Goal: Transaction & Acquisition: Book appointment/travel/reservation

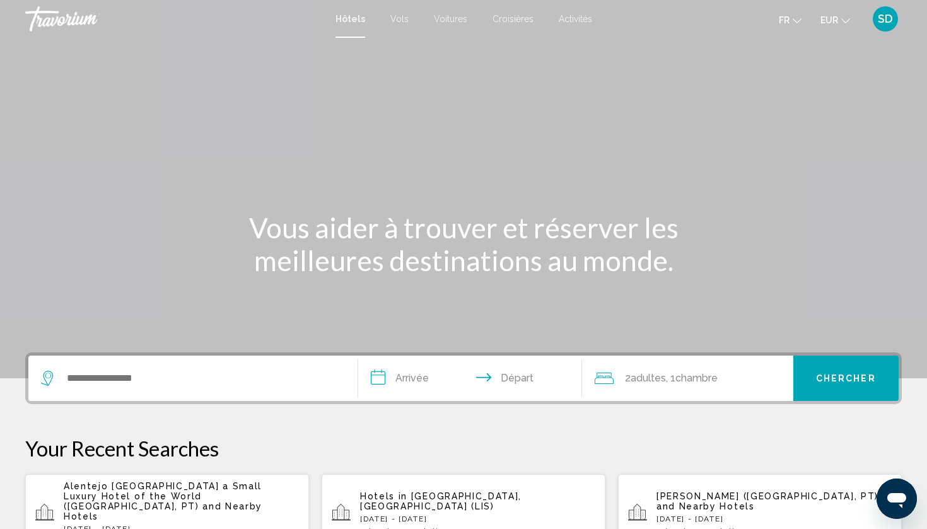
click at [124, 366] on div "Search widget" at bounding box center [193, 378] width 304 height 45
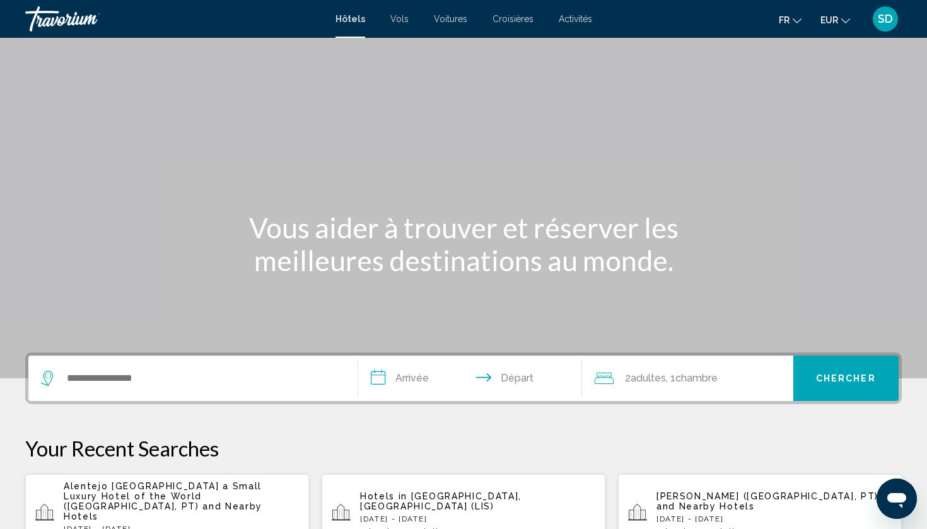
scroll to position [312, 0]
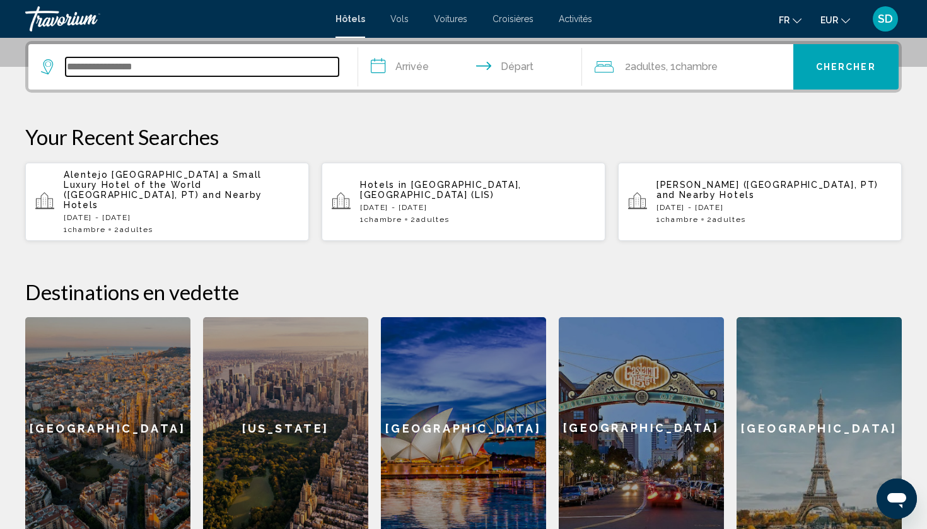
click at [150, 72] on input "Search widget" at bounding box center [202, 66] width 273 height 19
type input "*"
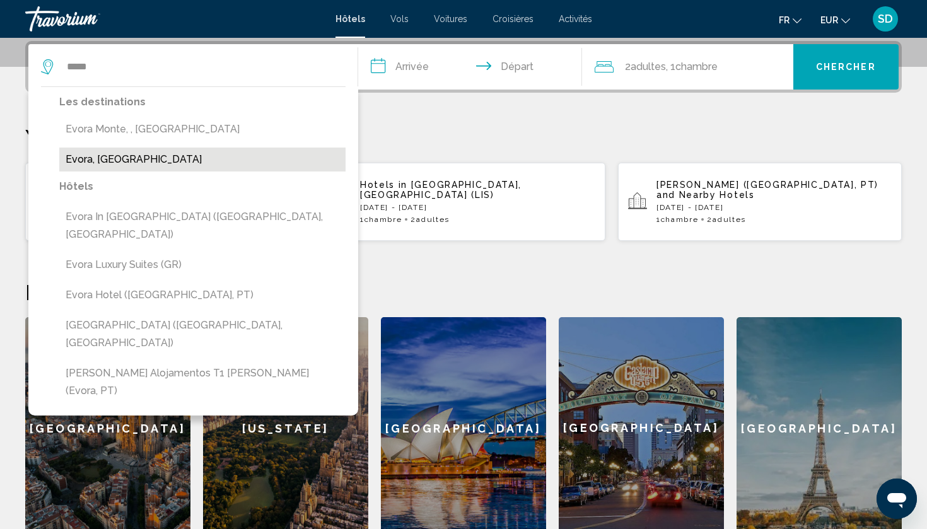
click at [133, 160] on button "Evora, [GEOGRAPHIC_DATA]" at bounding box center [202, 160] width 286 height 24
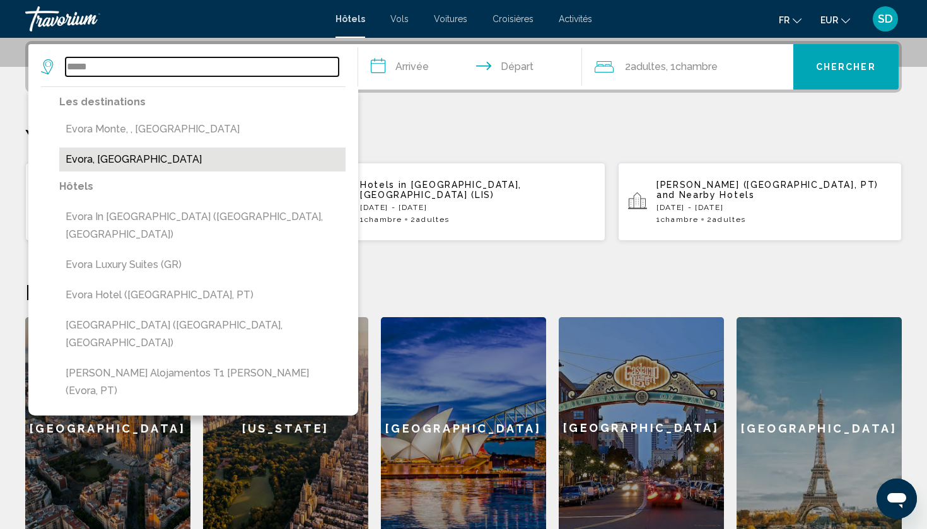
type input "**********"
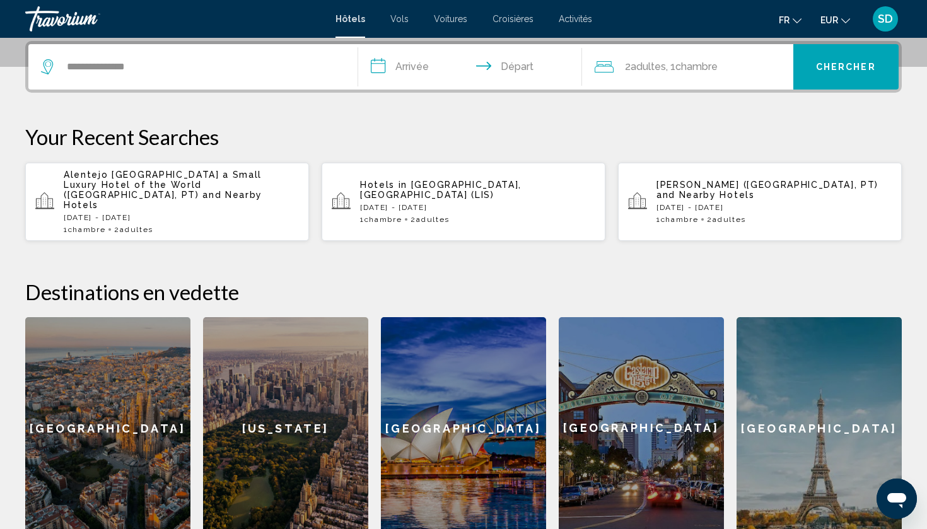
click at [420, 69] on input "**********" at bounding box center [472, 68] width 229 height 49
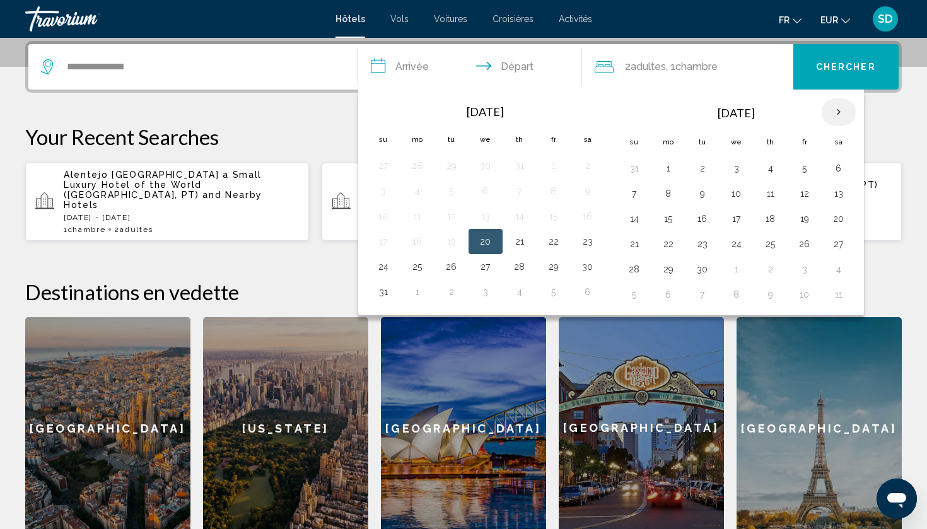
click at [845, 114] on th "Next month" at bounding box center [839, 112] width 34 height 28
click at [808, 173] on button "3" at bounding box center [805, 169] width 20 height 18
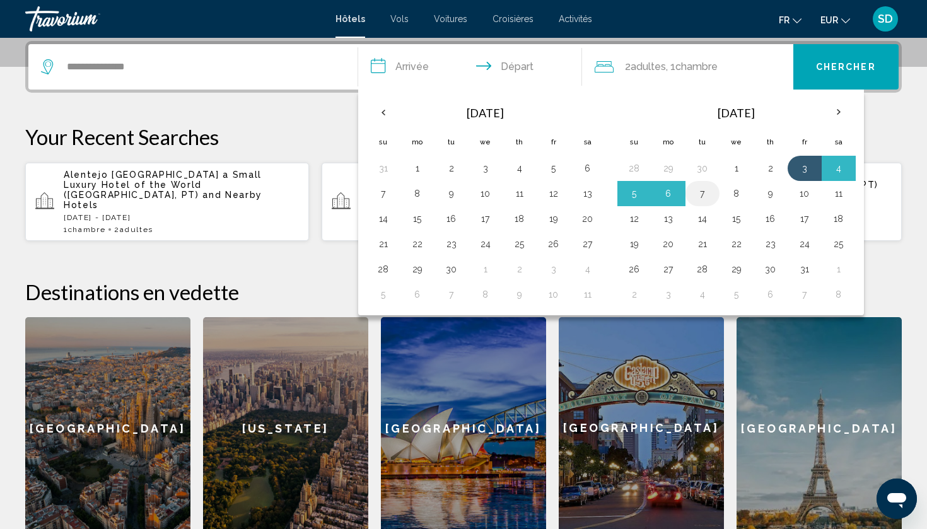
click at [707, 198] on button "7" at bounding box center [703, 194] width 20 height 18
type input "**********"
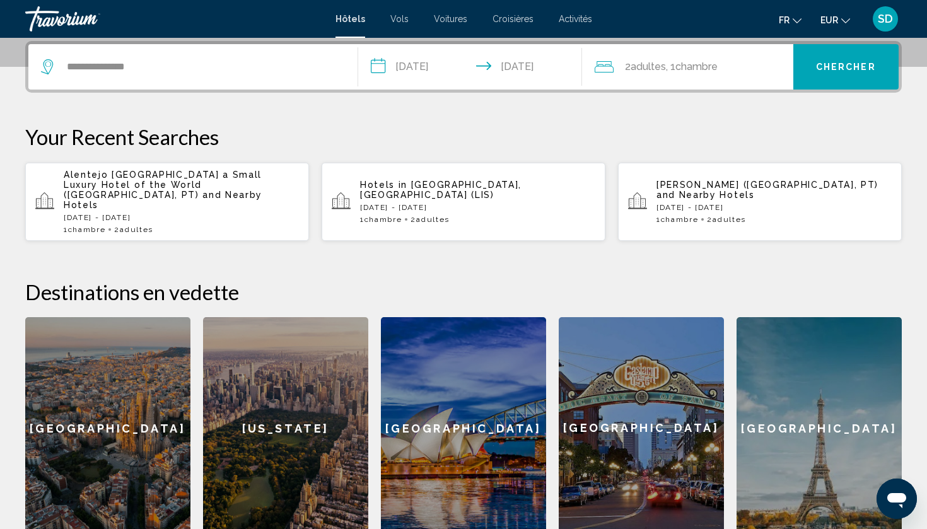
click at [837, 51] on button "Chercher" at bounding box center [847, 66] width 106 height 45
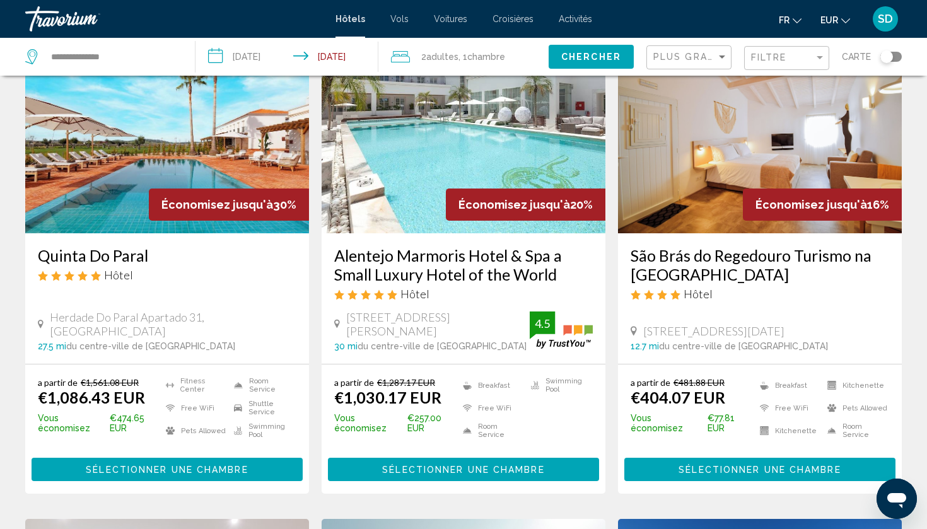
scroll to position [93, 0]
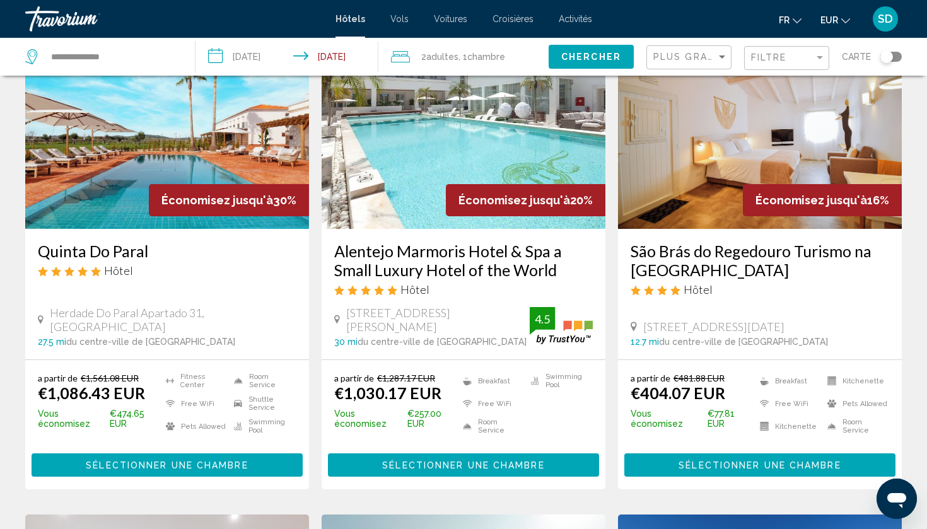
click at [771, 174] on img "Main content" at bounding box center [760, 128] width 284 height 202
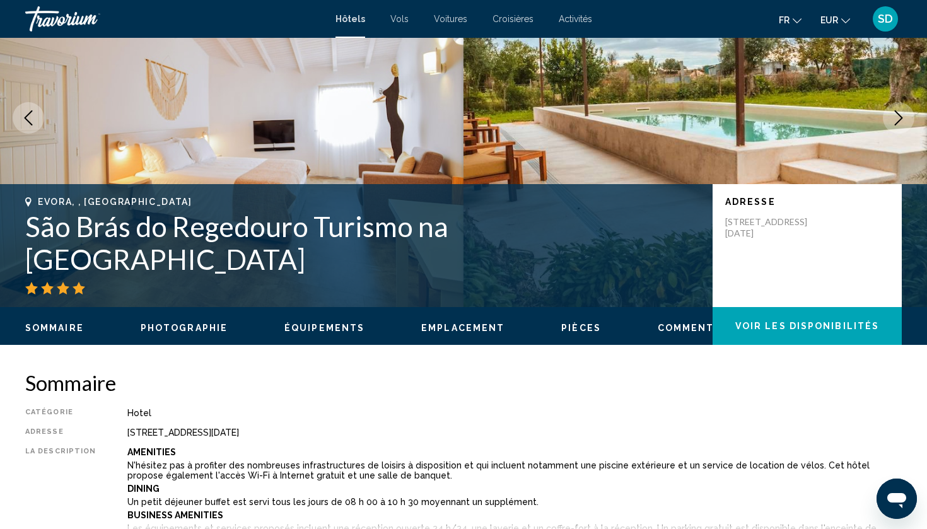
scroll to position [108, 0]
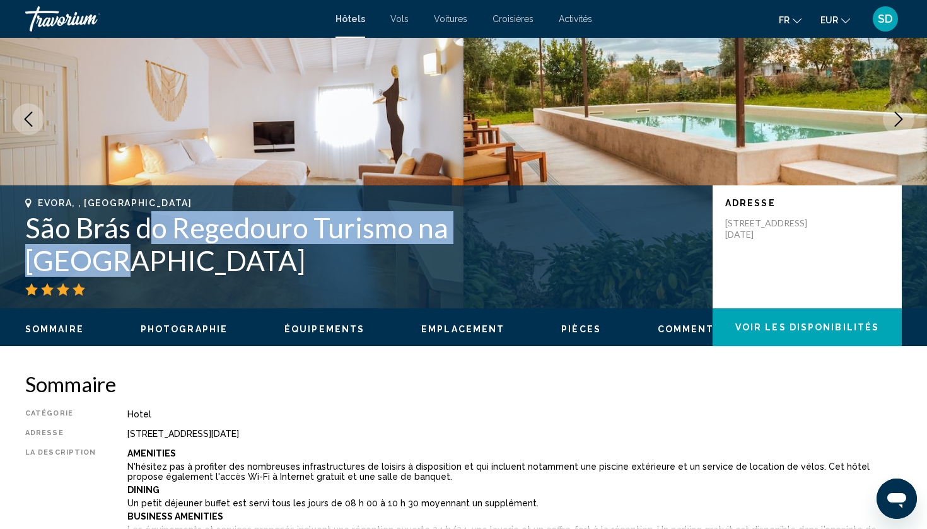
drag, startPoint x: 531, startPoint y: 254, endPoint x: 155, endPoint y: 252, distance: 375.4
click at [155, 252] on h1 "São Brás do Regedouro Turismo na [GEOGRAPHIC_DATA]" at bounding box center [362, 244] width 675 height 66
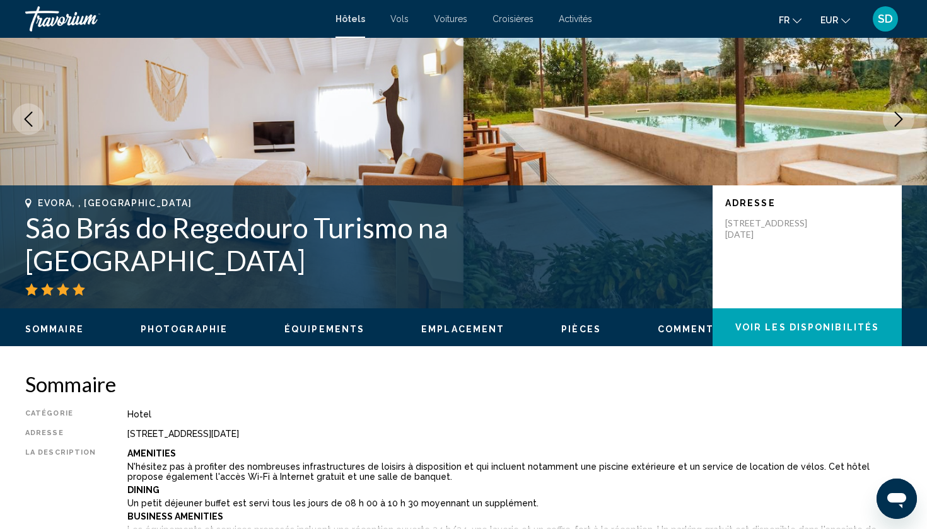
click at [119, 248] on h1 "São Brás do Regedouro Turismo na [GEOGRAPHIC_DATA]" at bounding box center [362, 244] width 675 height 66
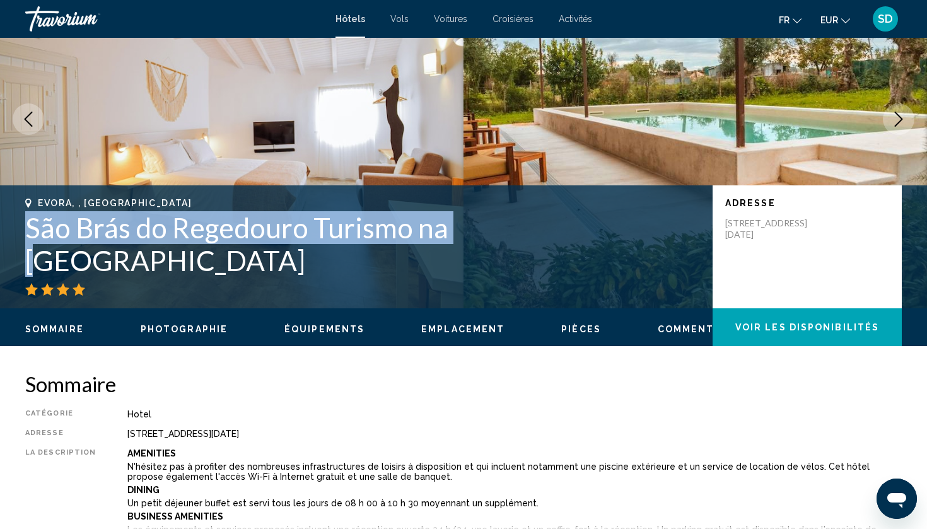
drag, startPoint x: 25, startPoint y: 250, endPoint x: 460, endPoint y: 251, distance: 434.7
click at [460, 251] on h1 "São Brás do Regedouro Turismo na [GEOGRAPHIC_DATA]" at bounding box center [362, 244] width 675 height 66
click at [30, 254] on h1 "São Brás do Regedouro Turismo na [GEOGRAPHIC_DATA]" at bounding box center [362, 244] width 675 height 66
drag, startPoint x: 23, startPoint y: 254, endPoint x: 438, endPoint y: 263, distance: 415.2
click at [438, 263] on div "Evora, , [GEOGRAPHIC_DATA] São Brás do Regedouro Turismo na [GEOGRAPHIC_DATA] A…" at bounding box center [463, 247] width 927 height 98
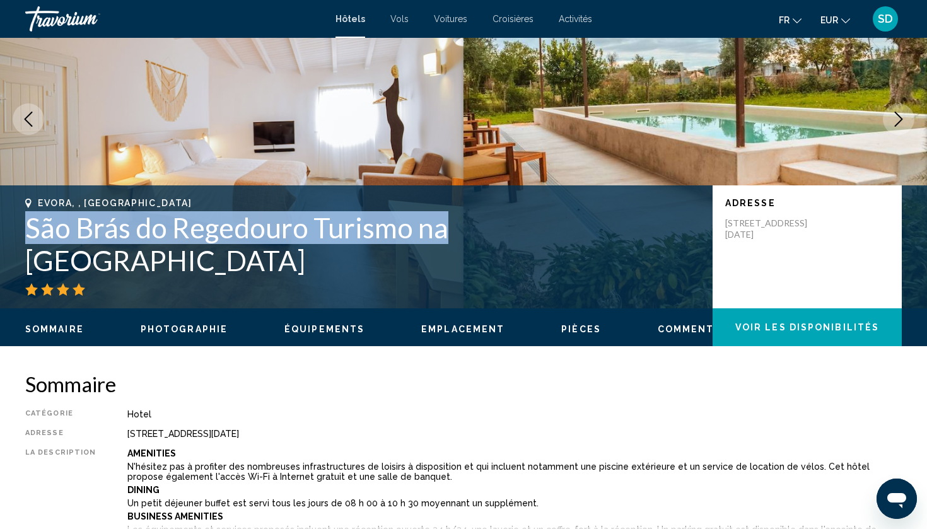
copy h1 "São Brás do Regedouro Turismo na"
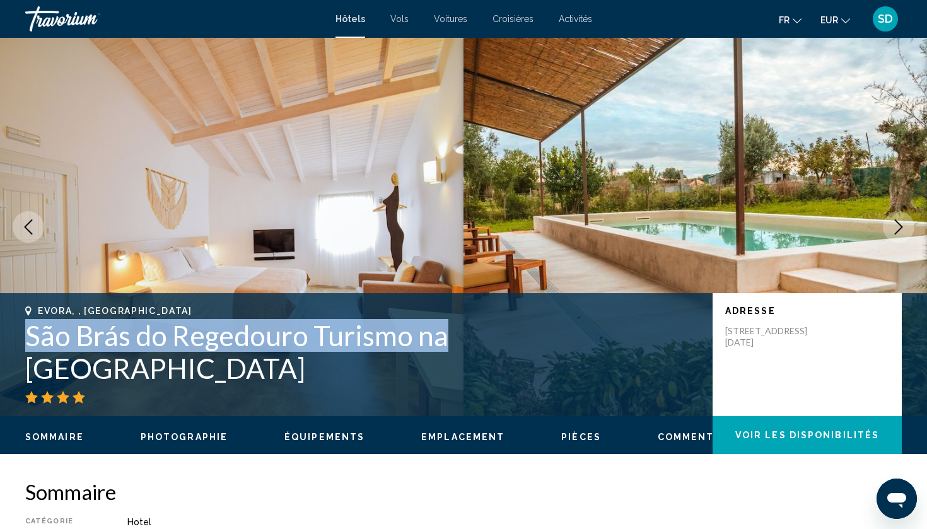
scroll to position [0, 0]
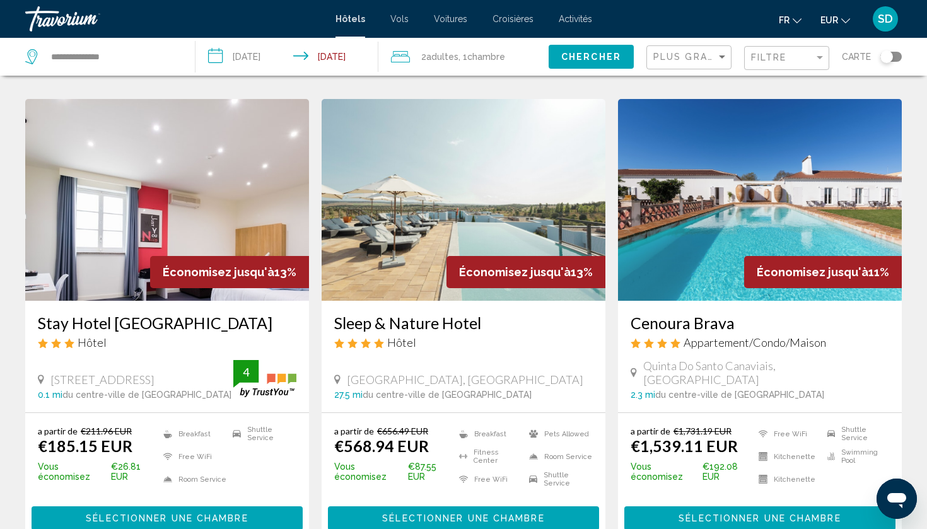
scroll to position [517, 0]
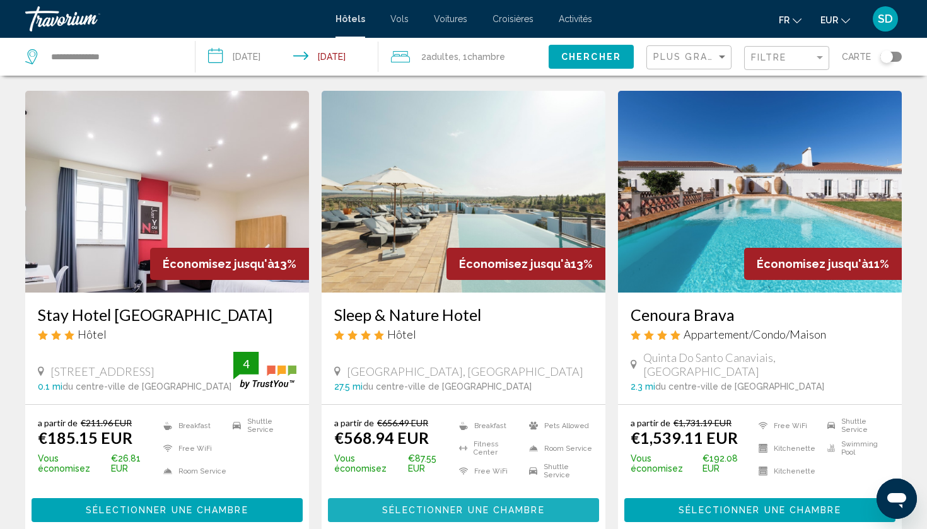
click at [471, 502] on button "Sélectionner une chambre" at bounding box center [463, 509] width 271 height 23
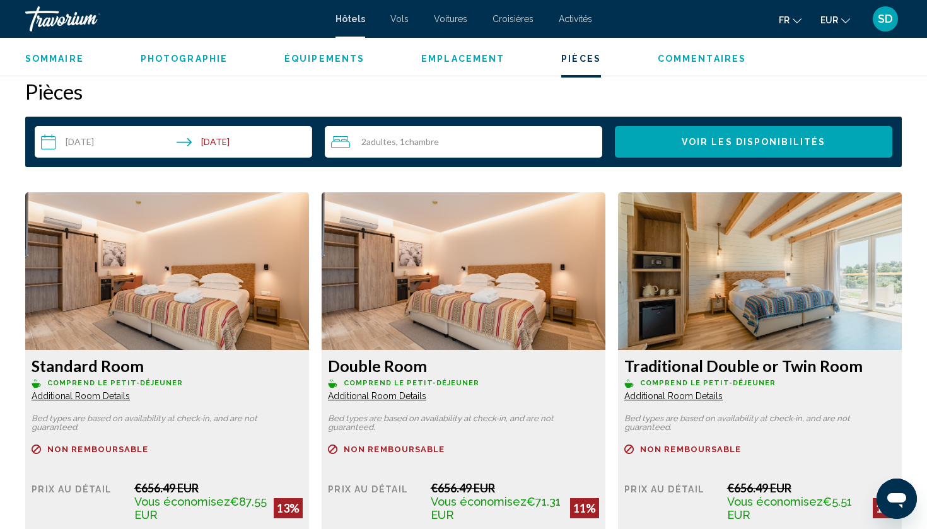
scroll to position [1602, 0]
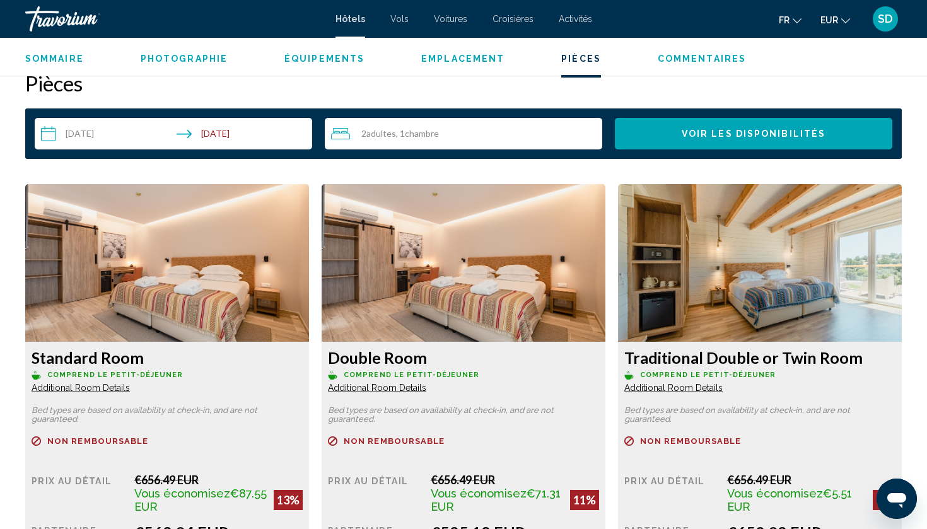
click at [115, 389] on span "Additional Room Details" at bounding box center [81, 388] width 98 height 10
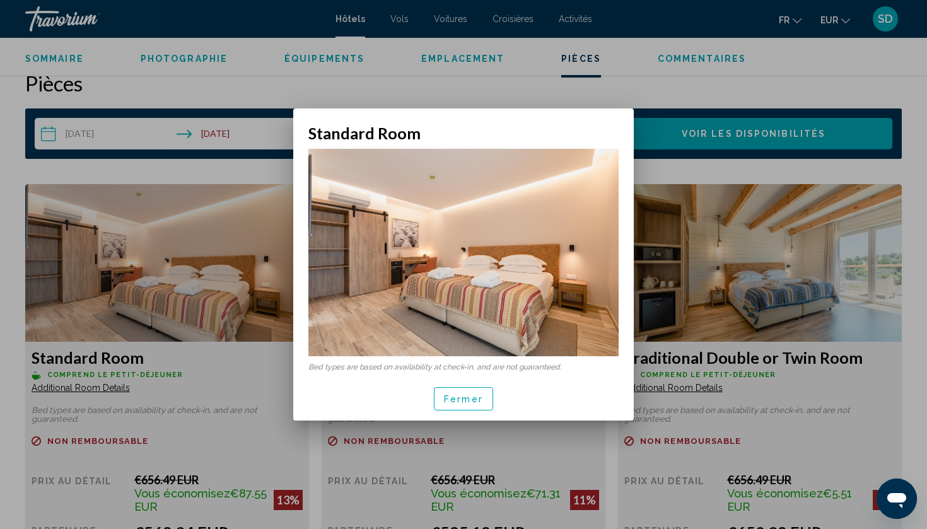
click at [117, 390] on div at bounding box center [463, 264] width 927 height 529
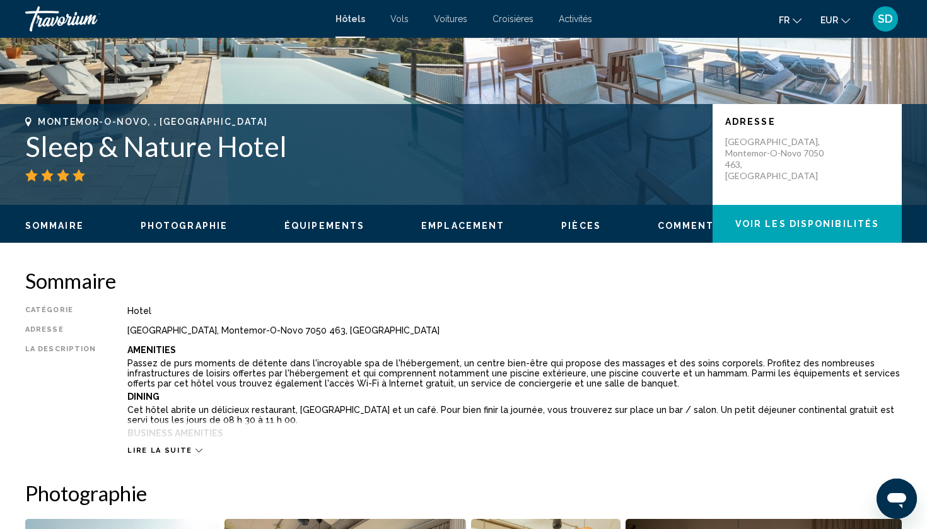
scroll to position [210, 0]
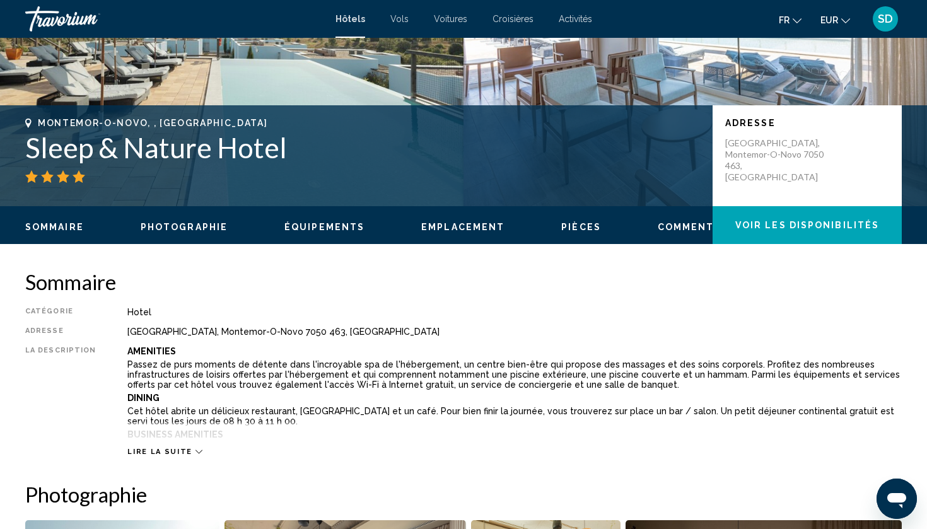
drag, startPoint x: 295, startPoint y: 155, endPoint x: 27, endPoint y: 160, distance: 268.2
click at [27, 160] on h1 "Sleep & Nature Hotel" at bounding box center [362, 147] width 675 height 33
copy h1 "Sleep & Nature Hotel"
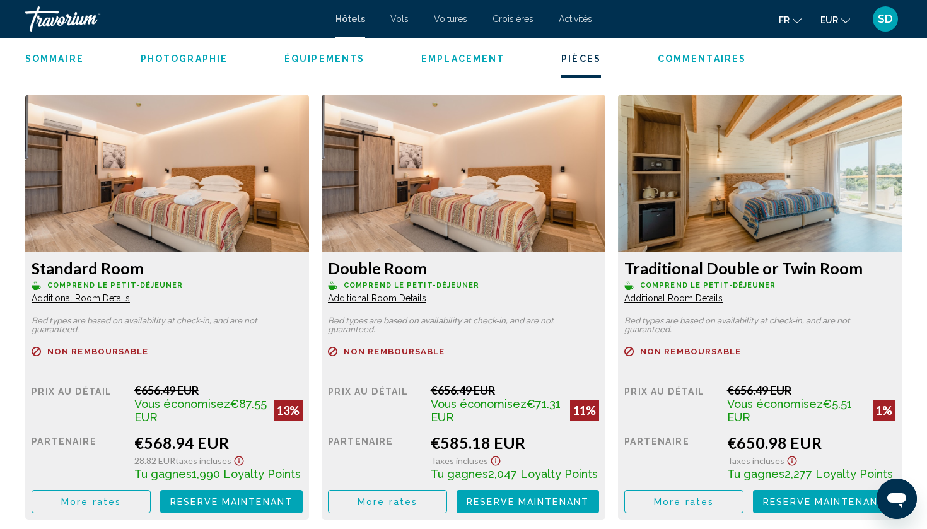
scroll to position [1694, 0]
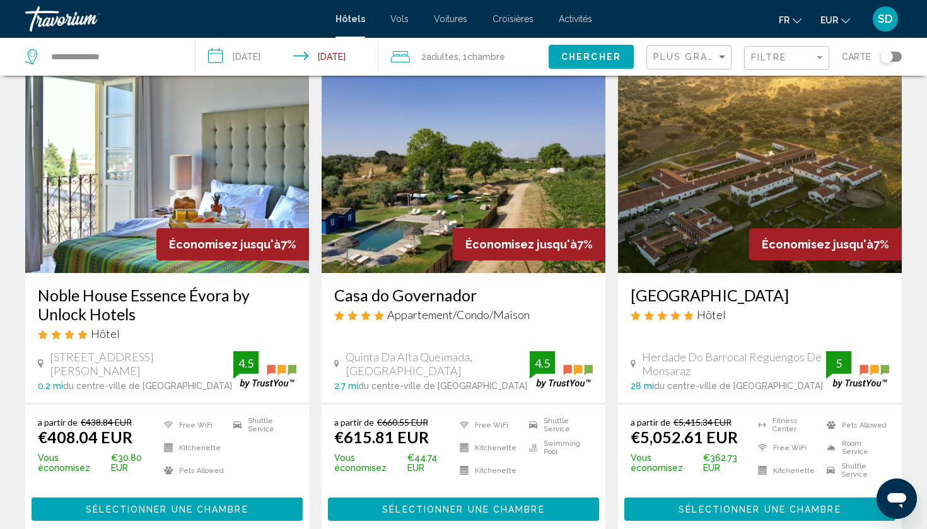
scroll to position [1473, 0]
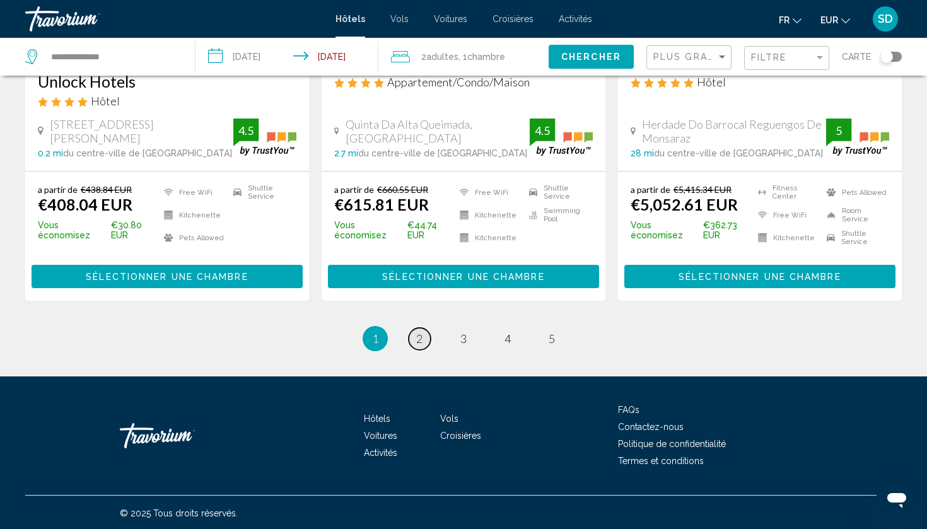
click at [416, 337] on span "2" at bounding box center [419, 339] width 6 height 14
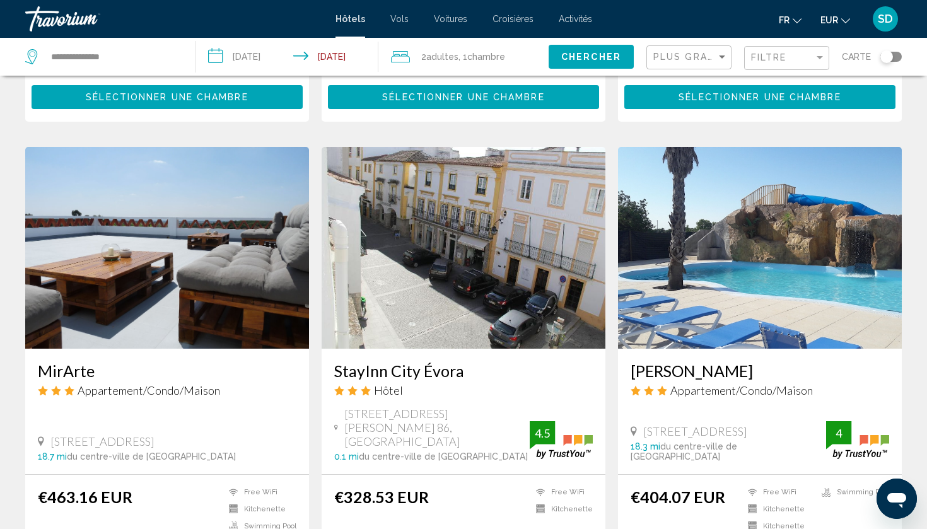
scroll to position [1419, 0]
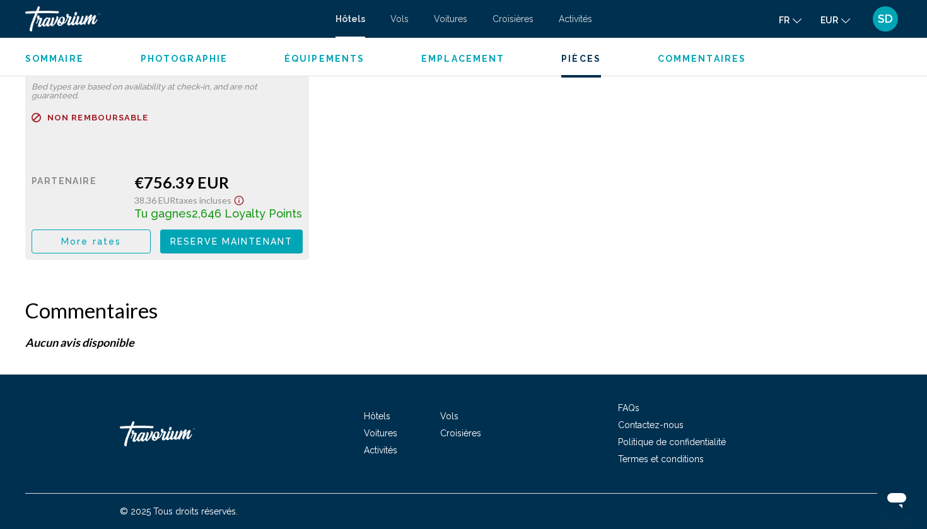
scroll to position [2341, 0]
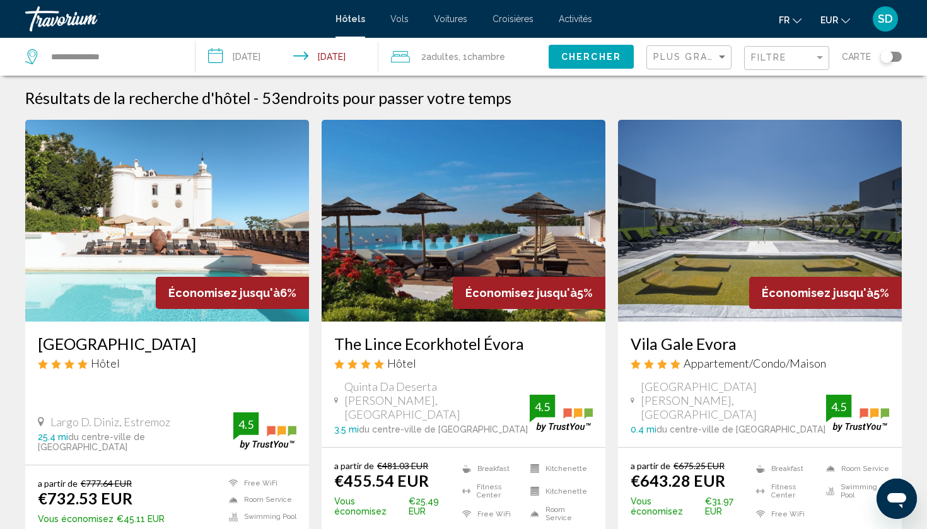
click at [481, 231] on img "Main content" at bounding box center [464, 221] width 284 height 202
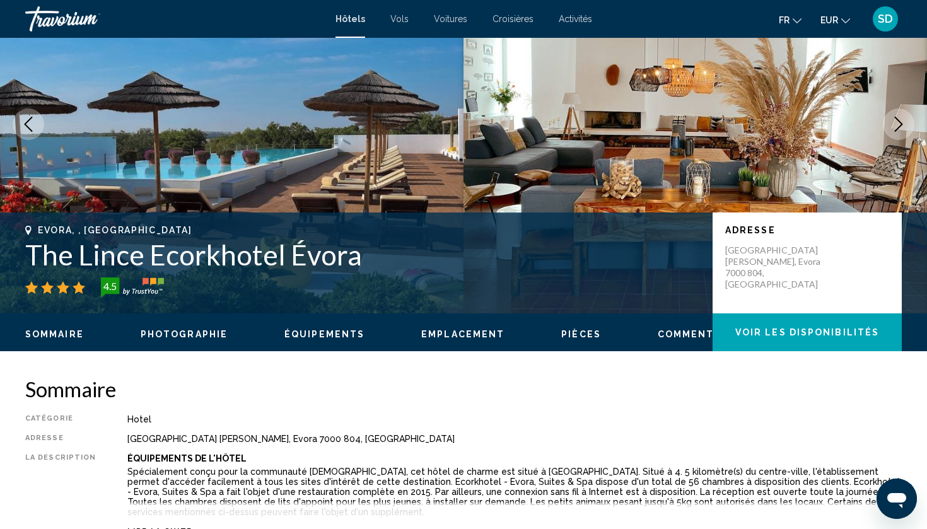
scroll to position [102, 0]
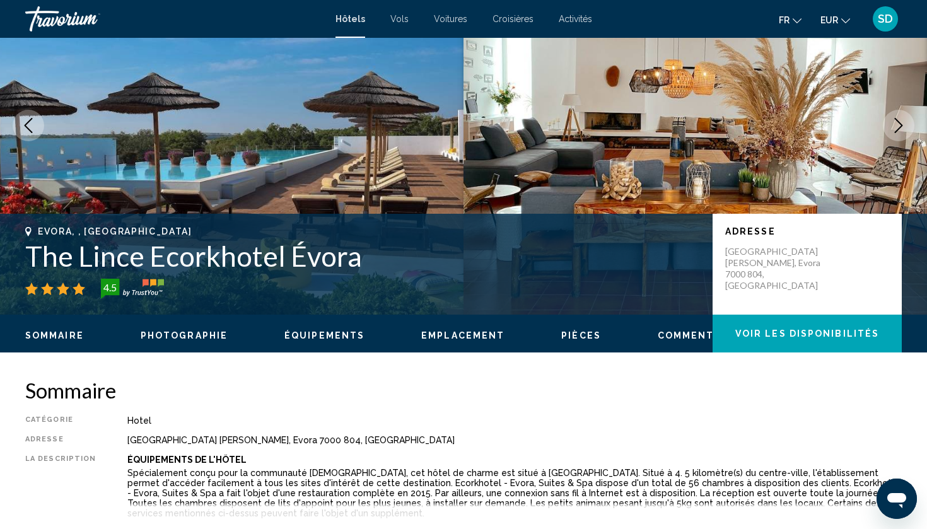
drag, startPoint x: 359, startPoint y: 264, endPoint x: 28, endPoint y: 266, distance: 330.6
click at [28, 266] on h1 "The Lince Ecorkhotel Évora" at bounding box center [362, 256] width 675 height 33
copy h1 "The Lince Ecorkhotel Évora"
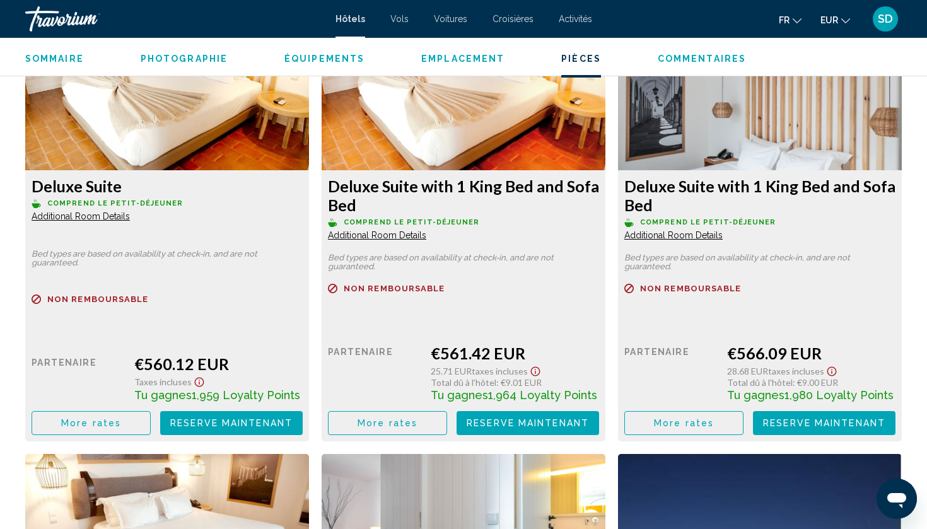
scroll to position [2199, 0]
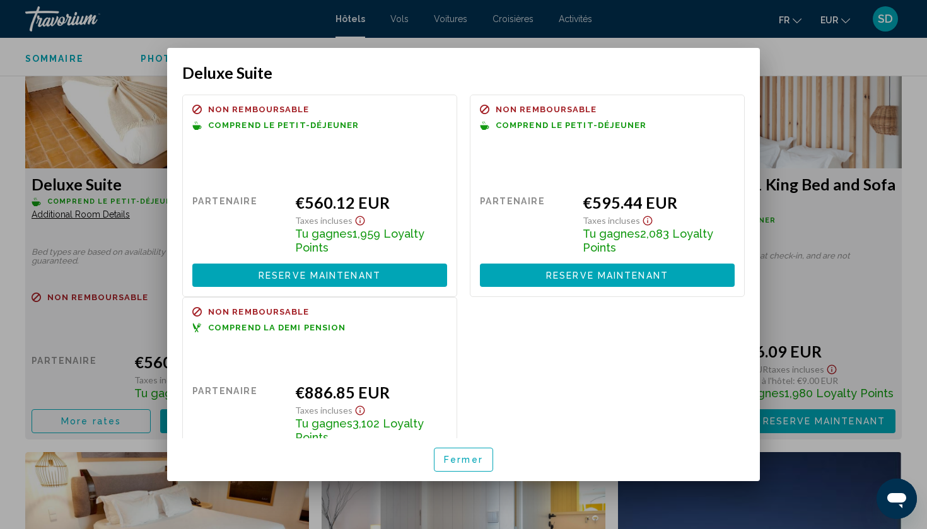
scroll to position [0, 0]
click at [469, 457] on span "Fermer" at bounding box center [463, 461] width 39 height 10
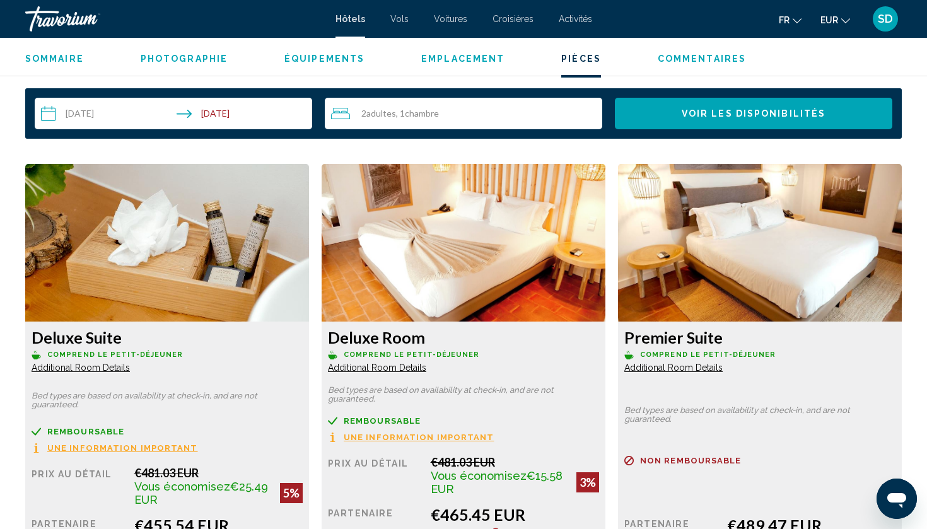
scroll to position [1618, 0]
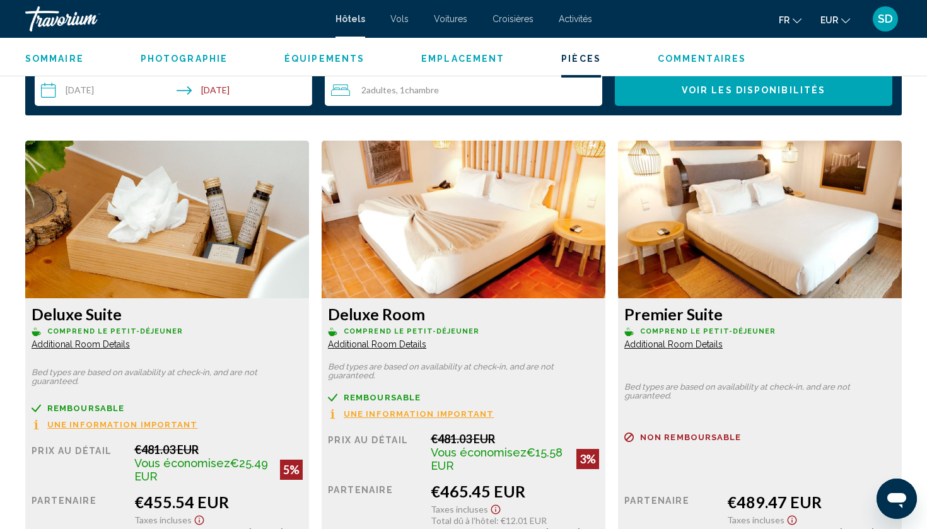
click at [116, 339] on span "Additional Room Details" at bounding box center [81, 344] width 98 height 10
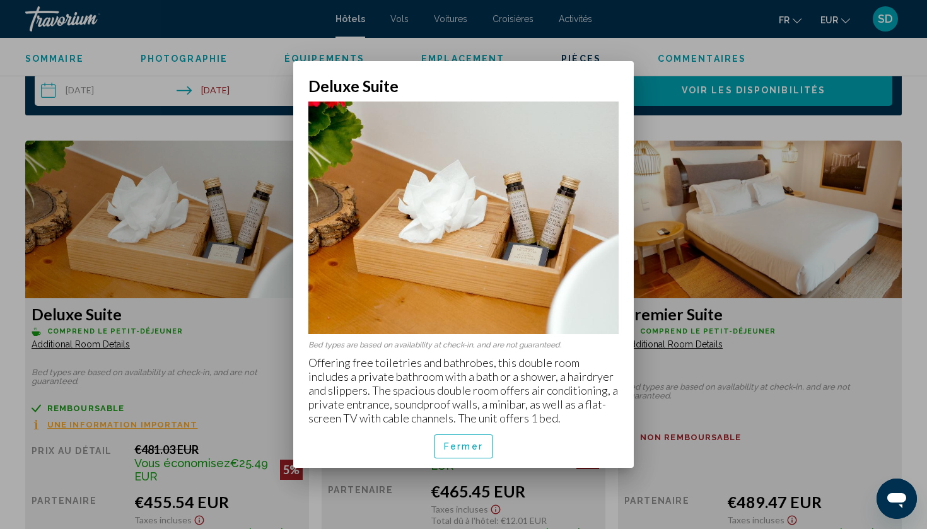
drag, startPoint x: 476, startPoint y: 450, endPoint x: 470, endPoint y: 451, distance: 6.3
click at [476, 451] on span "Fermer" at bounding box center [463, 447] width 39 height 10
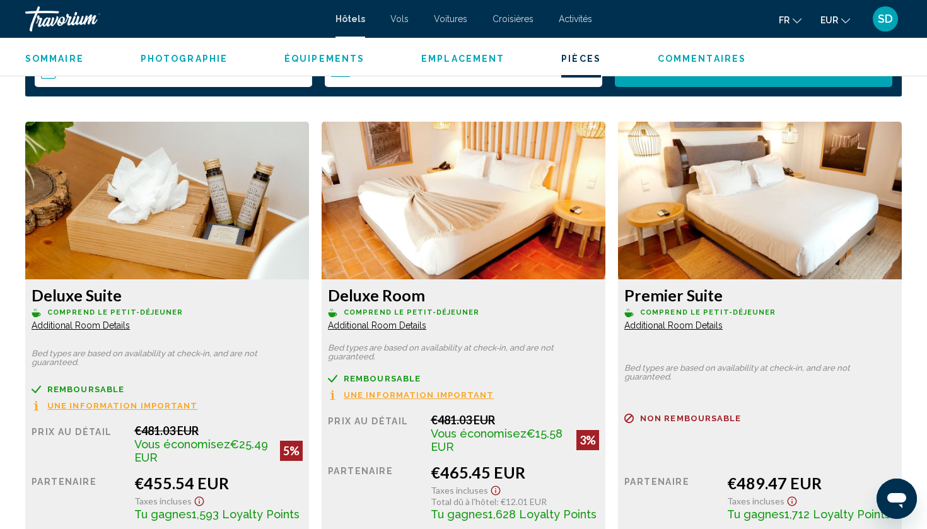
scroll to position [1654, 0]
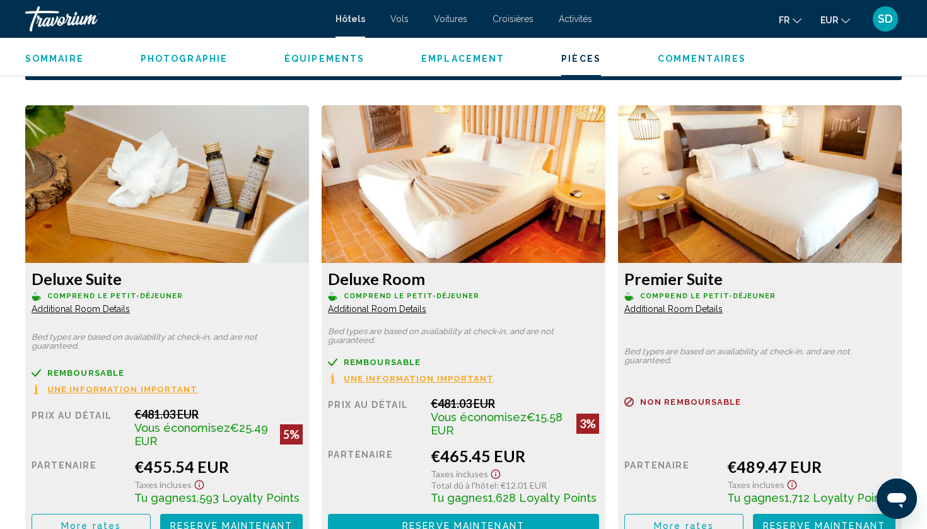
click at [112, 304] on span "Additional Room Details" at bounding box center [81, 309] width 98 height 10
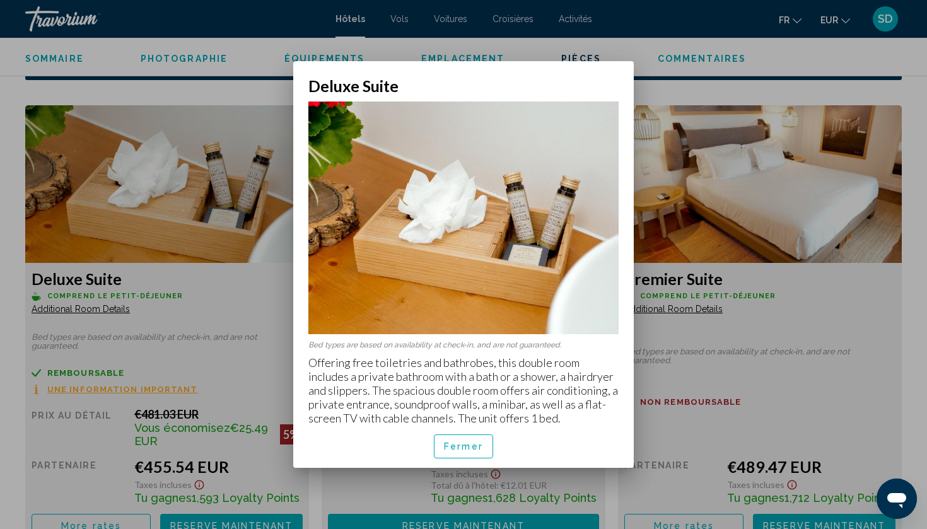
scroll to position [0, 0]
click at [480, 446] on span "Fermer" at bounding box center [463, 447] width 39 height 10
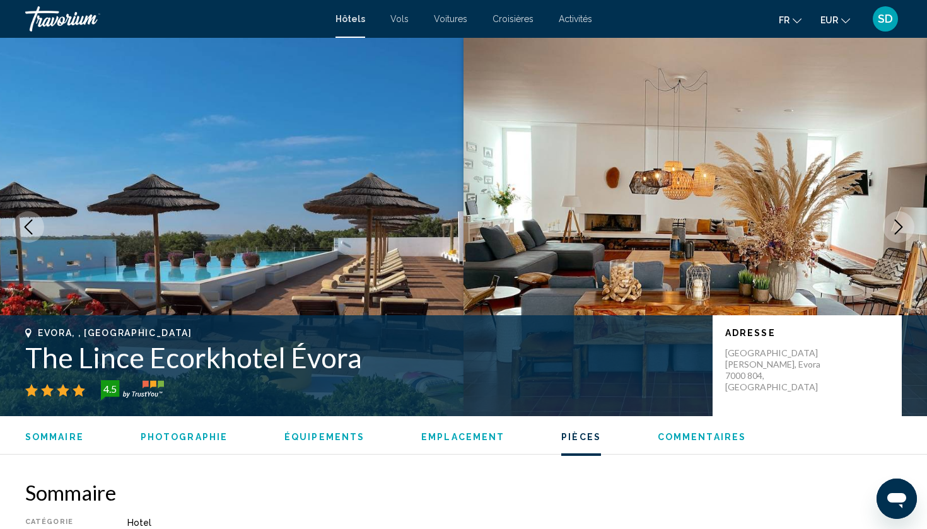
scroll to position [1654, 0]
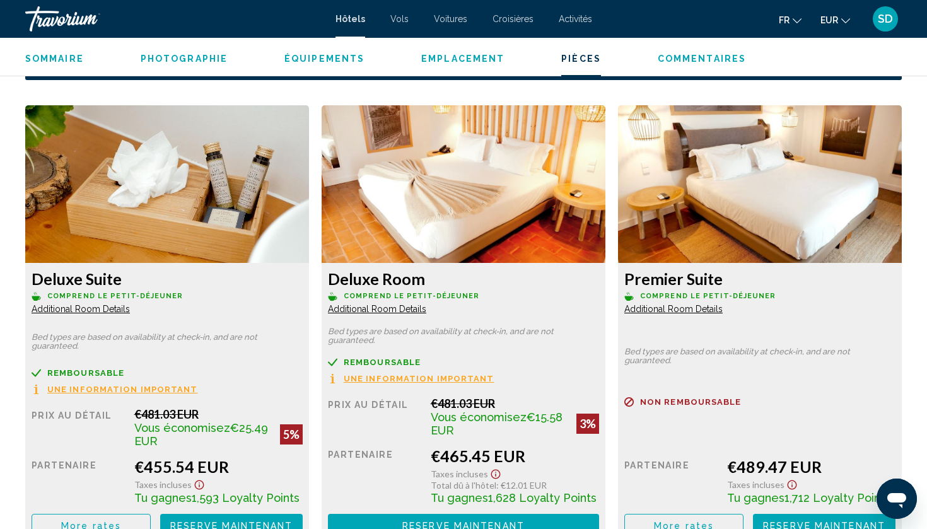
click at [180, 385] on span "Une information important" at bounding box center [122, 389] width 151 height 8
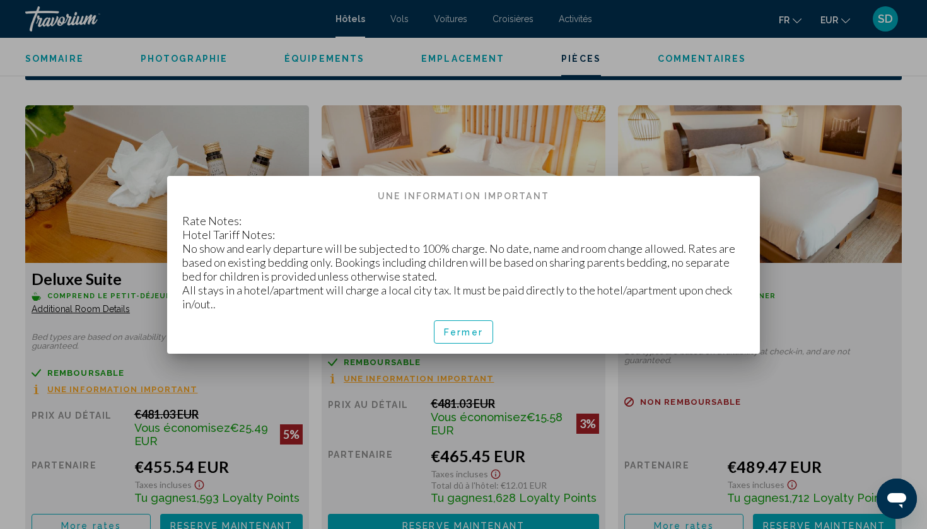
scroll to position [0, 0]
click at [461, 331] on span "Fermer" at bounding box center [463, 332] width 39 height 10
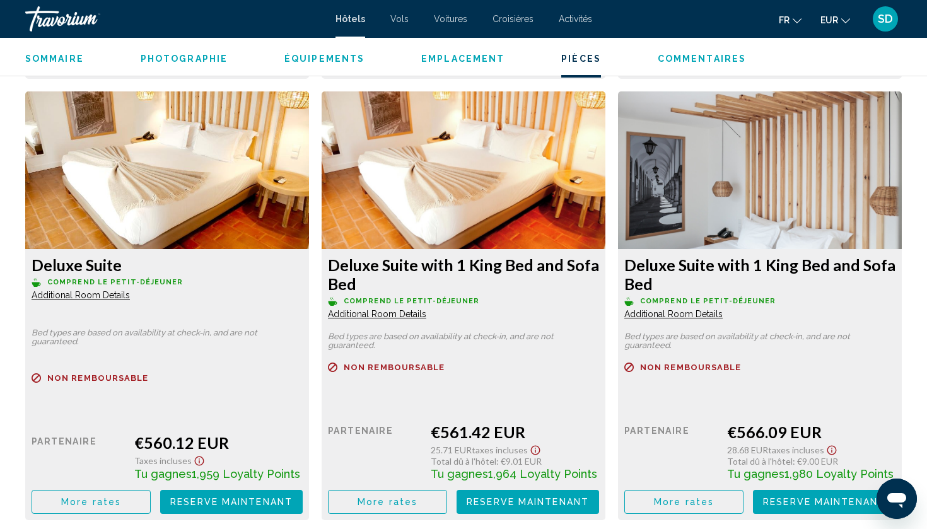
scroll to position [2120, 0]
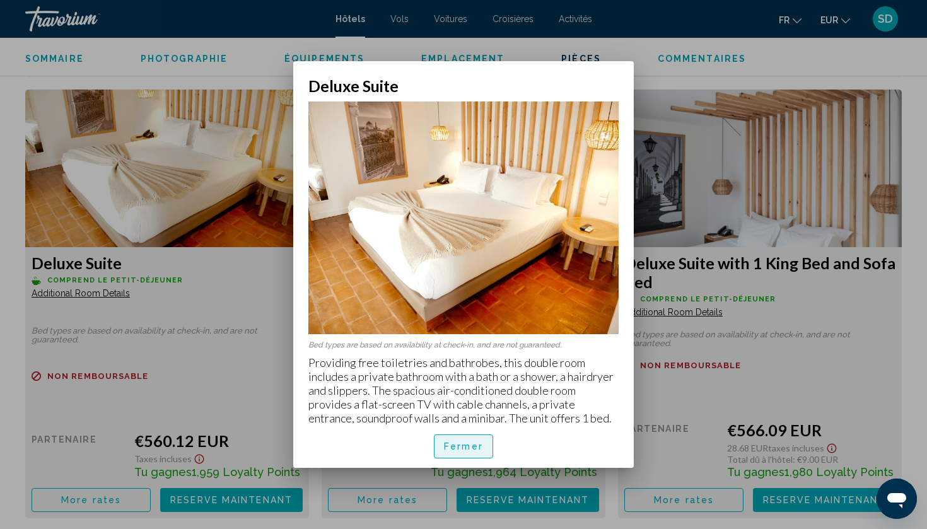
click at [474, 442] on span "Fermer" at bounding box center [463, 447] width 39 height 10
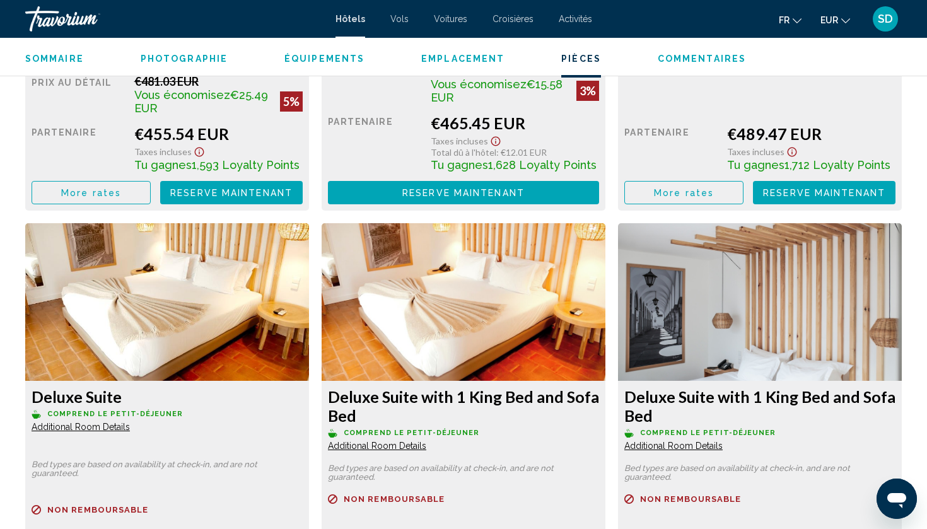
scroll to position [1975, 0]
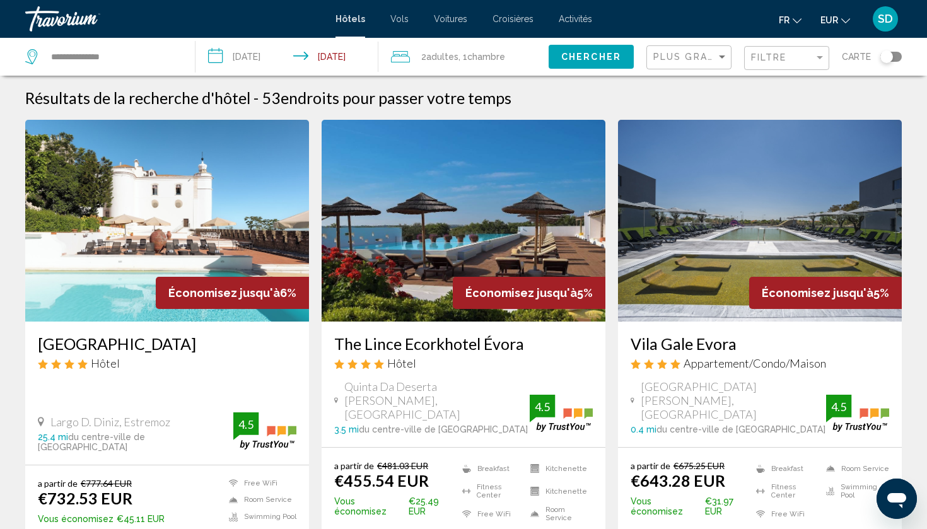
click at [768, 289] on span "Économisez jusqu'à" at bounding box center [818, 292] width 112 height 13
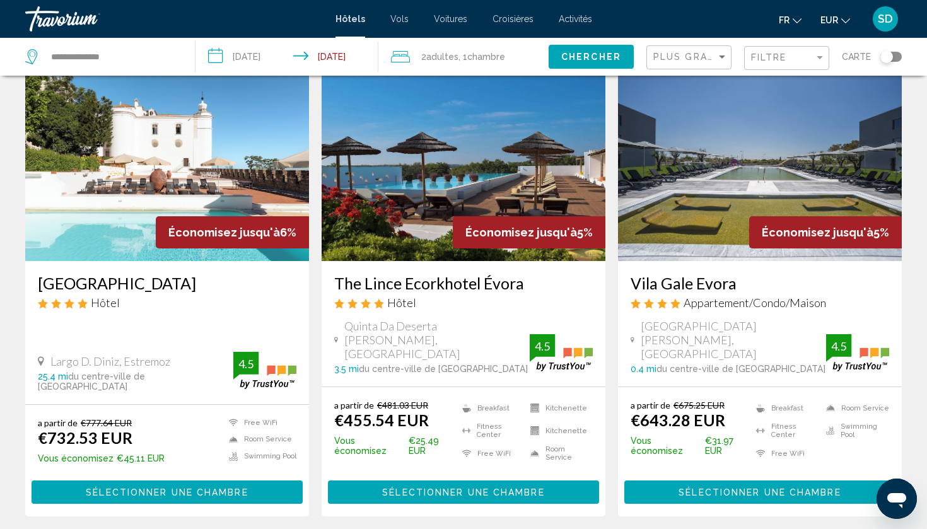
scroll to position [71, 0]
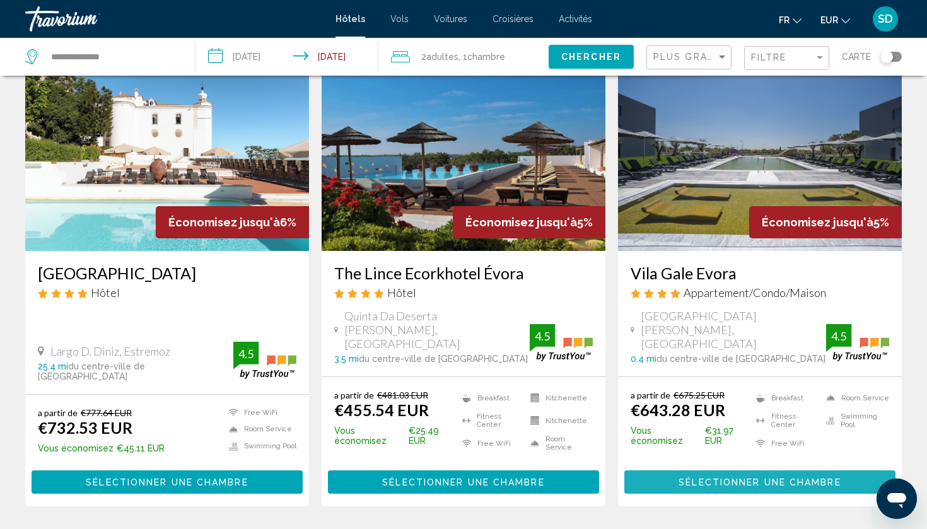
click at [751, 478] on span "Sélectionner une chambre" at bounding box center [760, 483] width 162 height 10
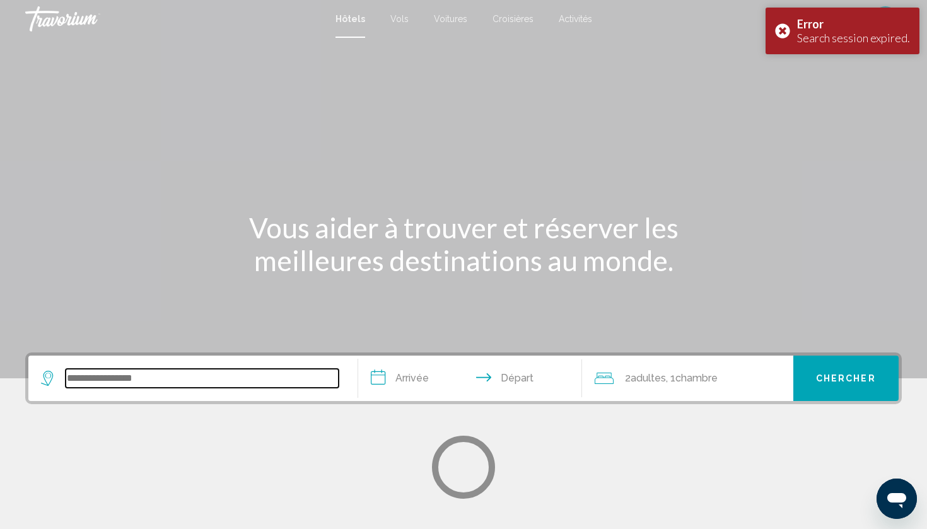
click at [251, 375] on input "Search widget" at bounding box center [202, 378] width 273 height 19
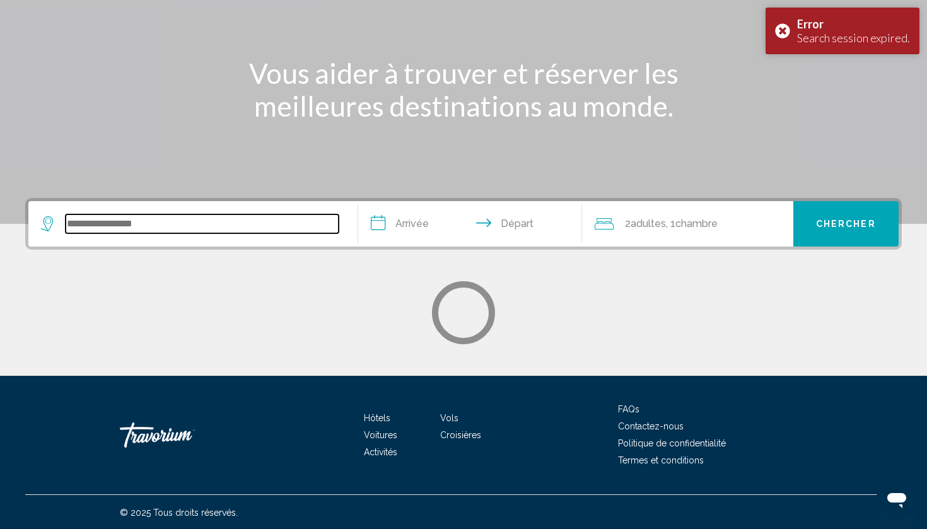
scroll to position [156, 0]
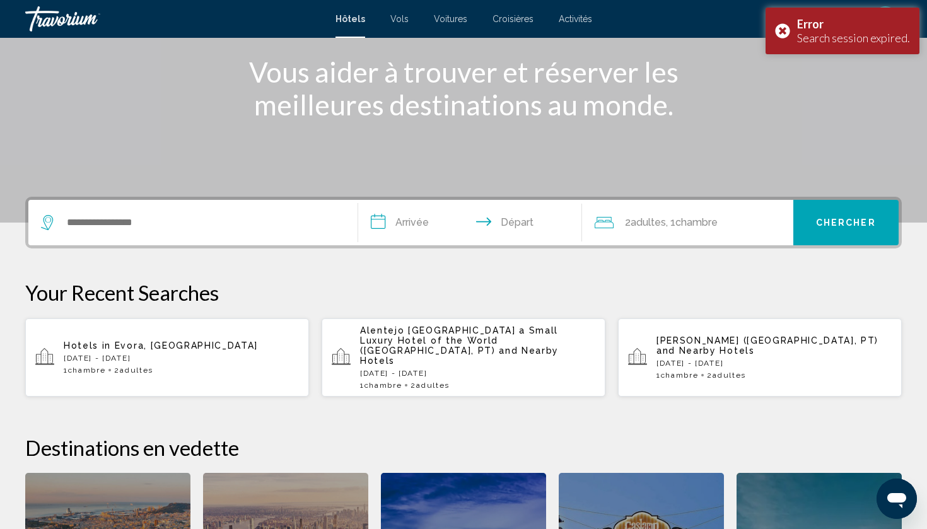
click at [234, 355] on p "[DATE] - [DATE]" at bounding box center [181, 358] width 235 height 9
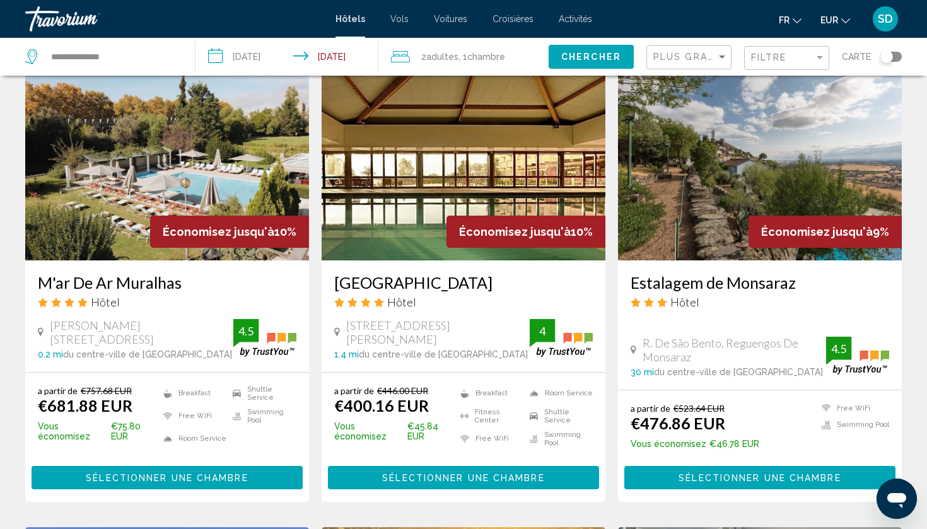
scroll to position [1025, 0]
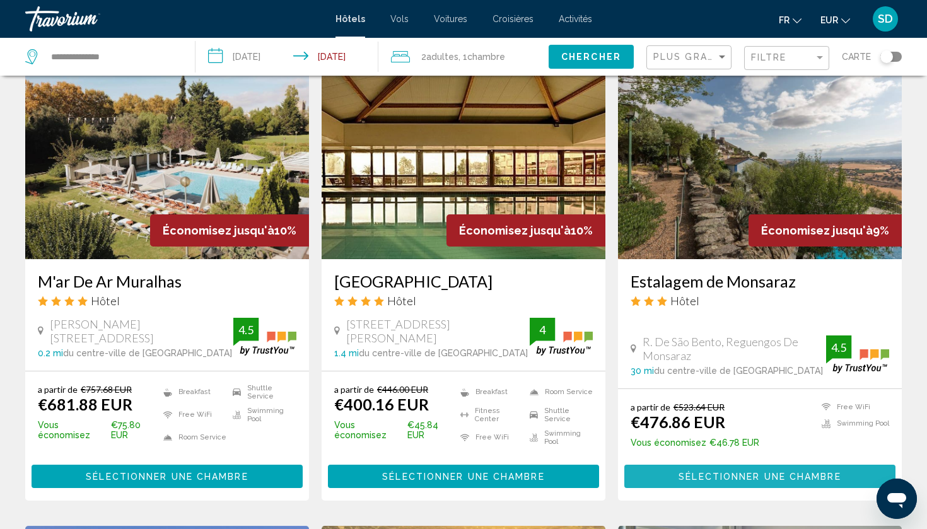
click at [707, 473] on span "Sélectionner une chambre" at bounding box center [760, 477] width 162 height 10
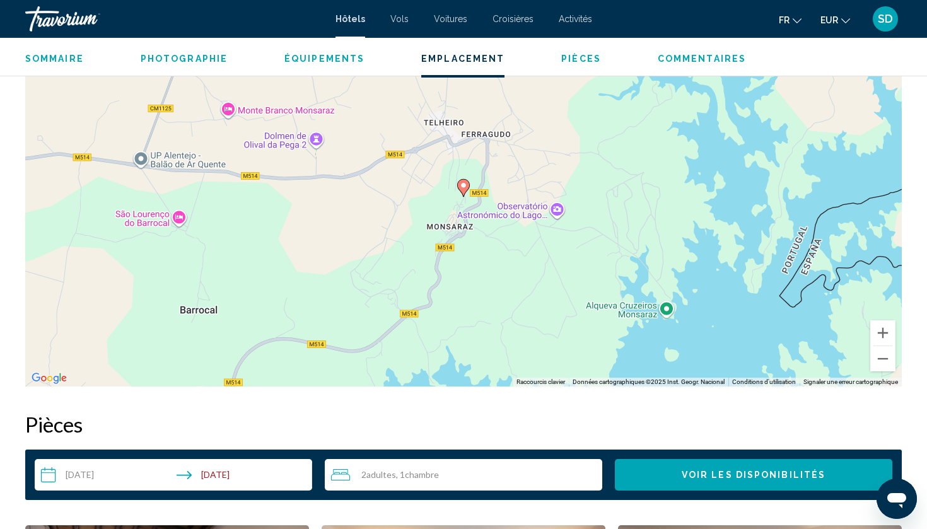
scroll to position [1103, 0]
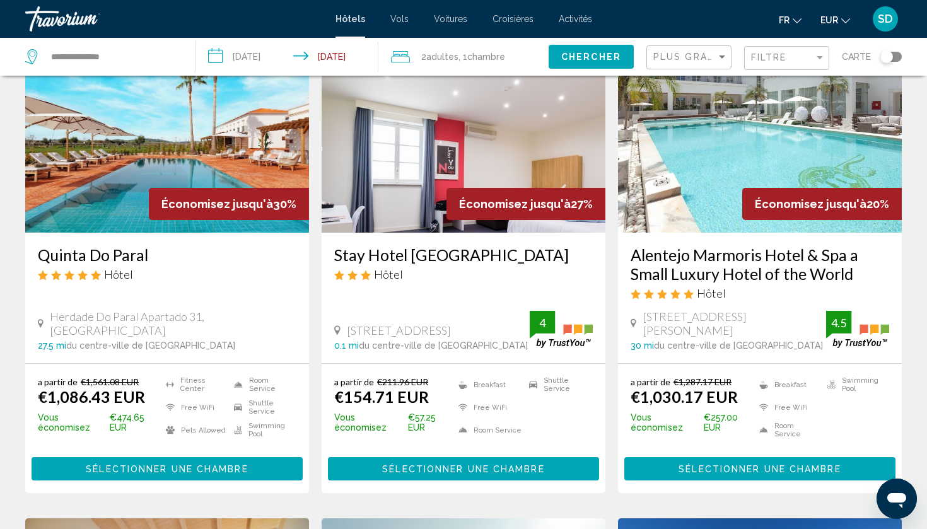
scroll to position [98, 0]
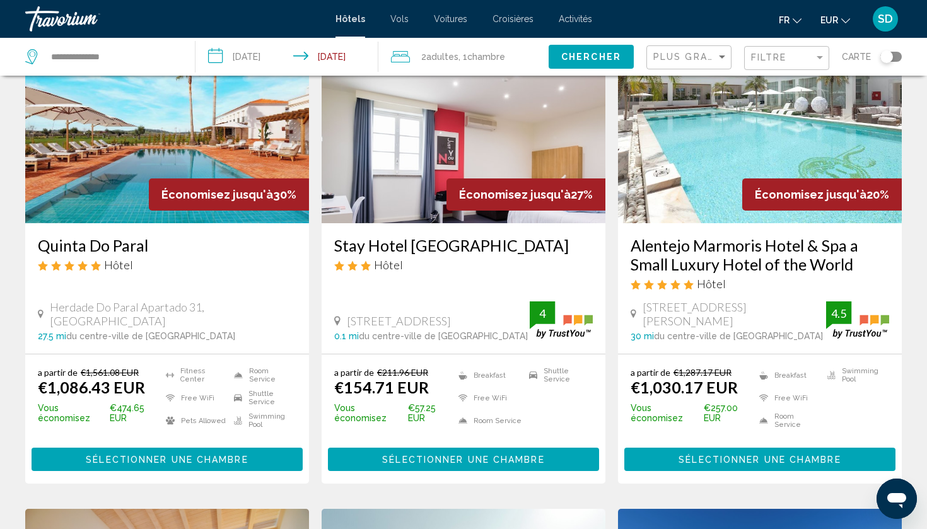
click at [728, 458] on span "Sélectionner une chambre" at bounding box center [760, 460] width 162 height 10
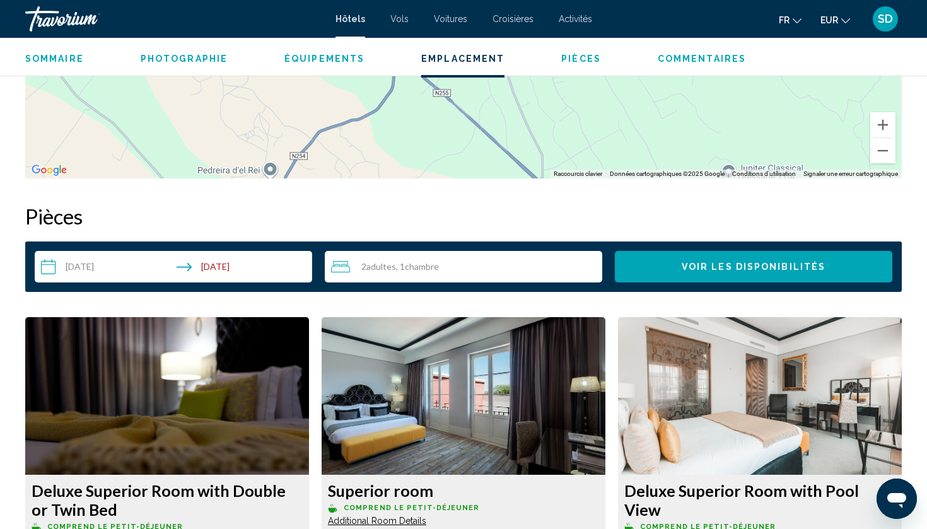
scroll to position [1335, 0]
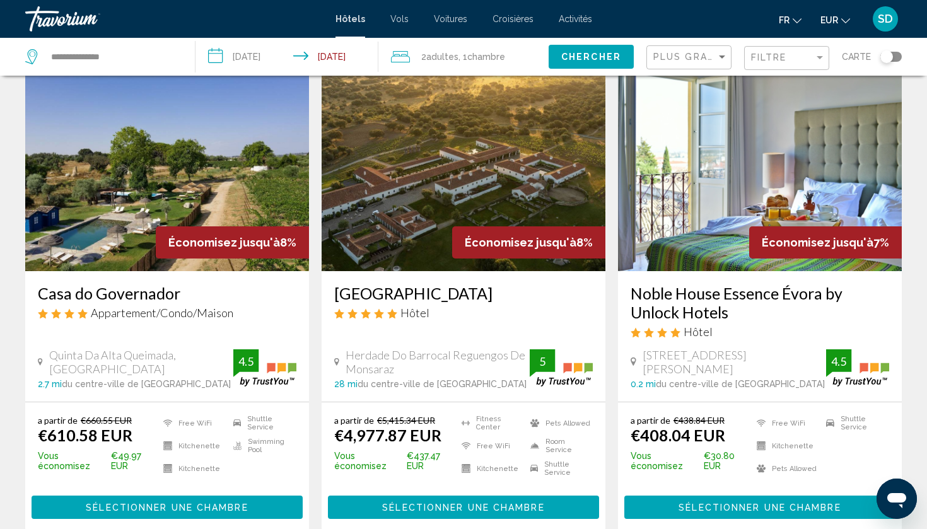
scroll to position [1484, 0]
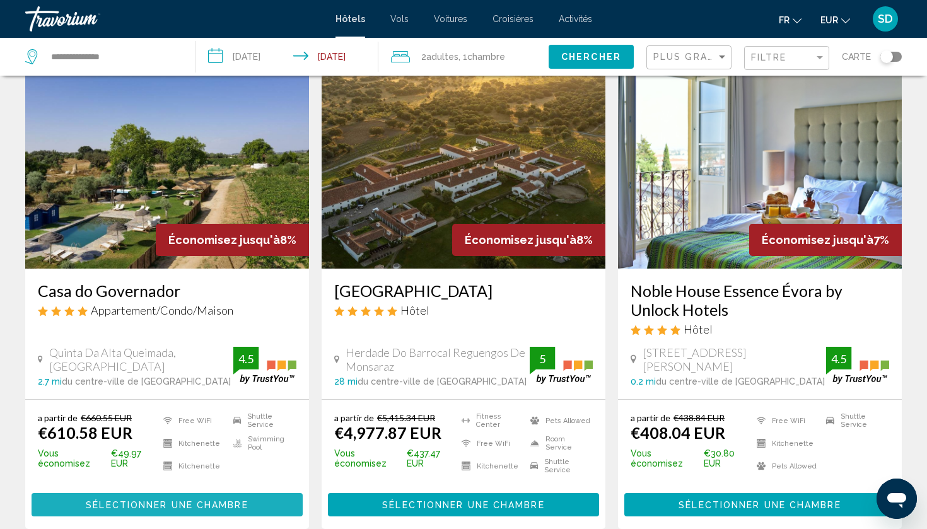
click at [199, 500] on span "Sélectionner une chambre" at bounding box center [167, 505] width 162 height 10
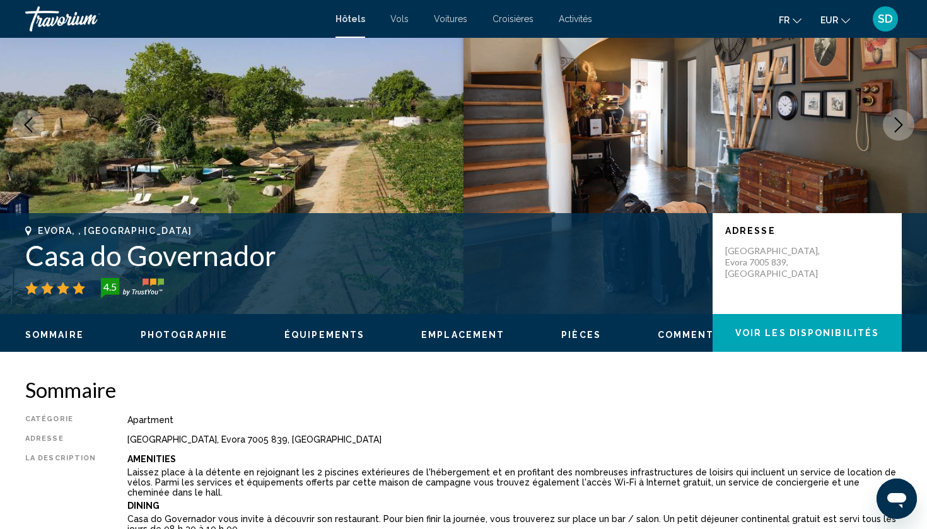
scroll to position [132, 0]
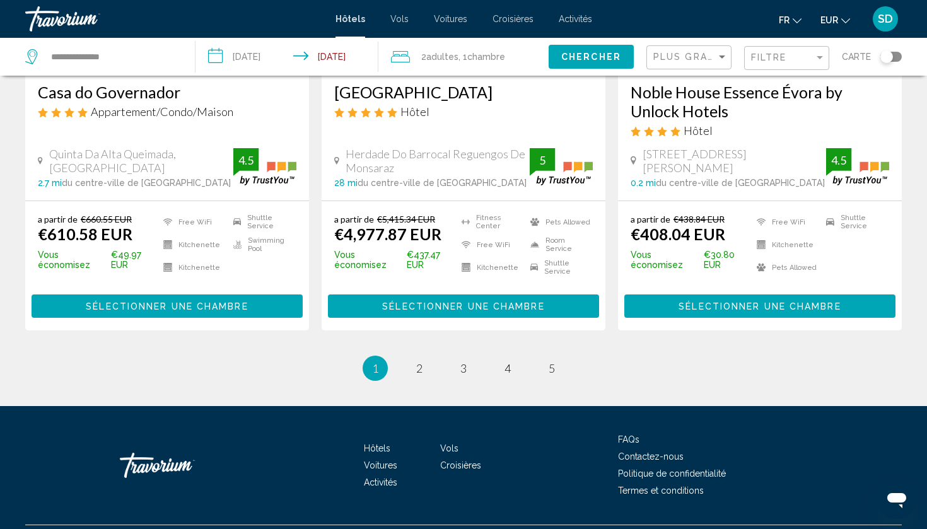
scroll to position [1684, 0]
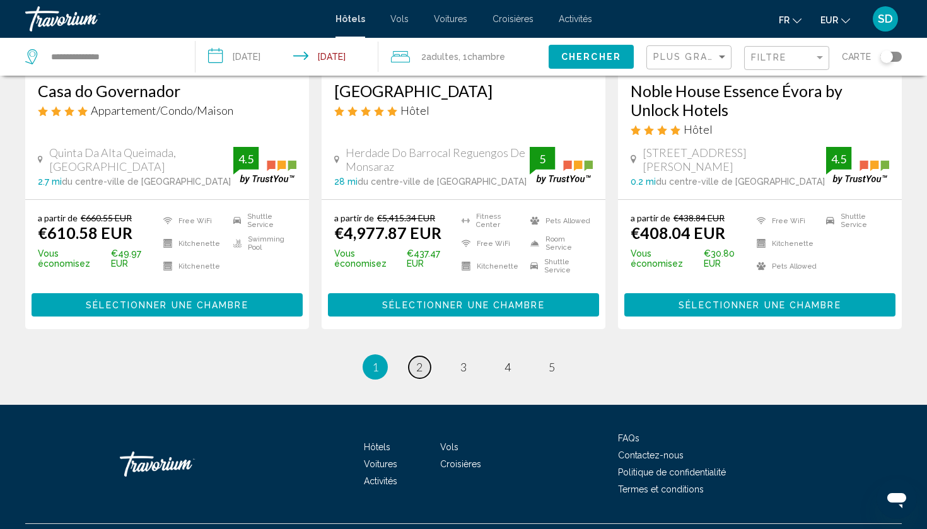
click at [415, 358] on link "page 2" at bounding box center [420, 367] width 22 height 22
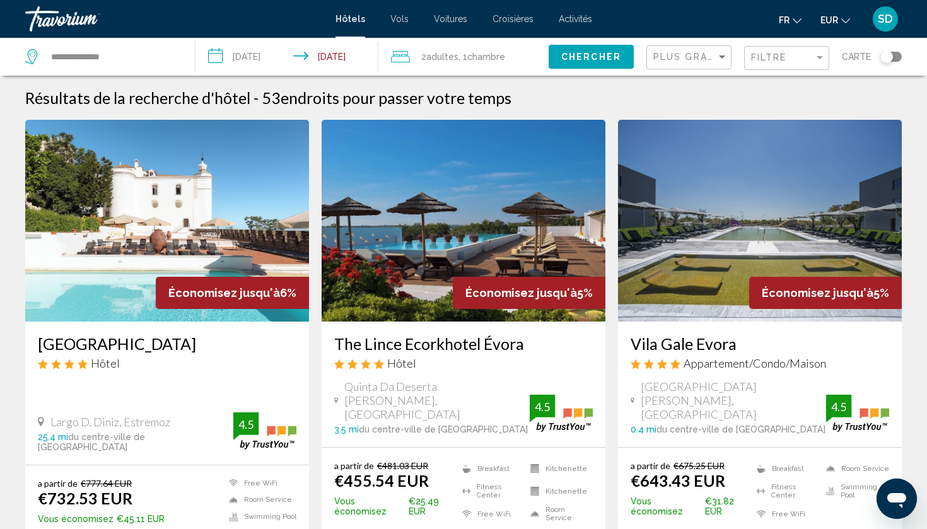
click at [717, 300] on img "Main content" at bounding box center [760, 221] width 284 height 202
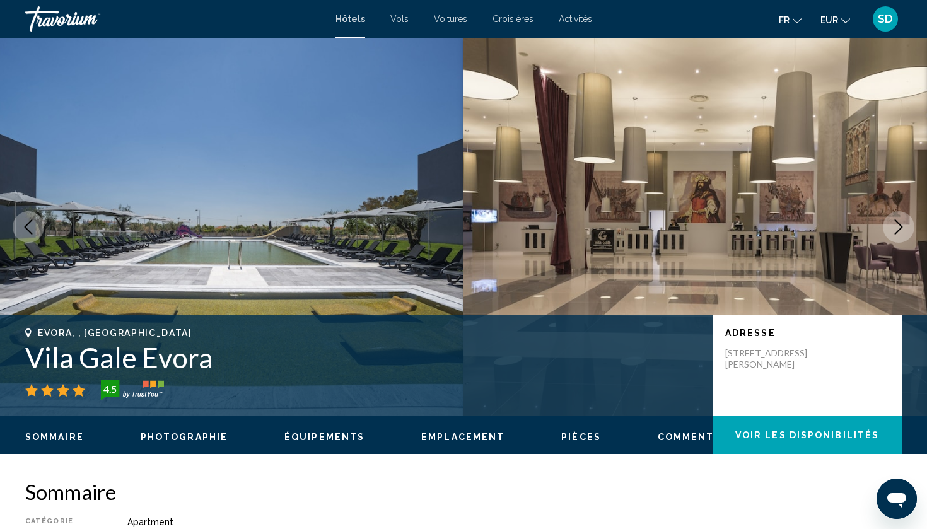
drag, startPoint x: 221, startPoint y: 357, endPoint x: 28, endPoint y: 369, distance: 193.4
click at [28, 369] on h1 "Vila Gale Evora" at bounding box center [362, 357] width 675 height 33
copy h1 "Vila Gale Evora"
click at [890, 223] on button "Next image" at bounding box center [899, 227] width 32 height 32
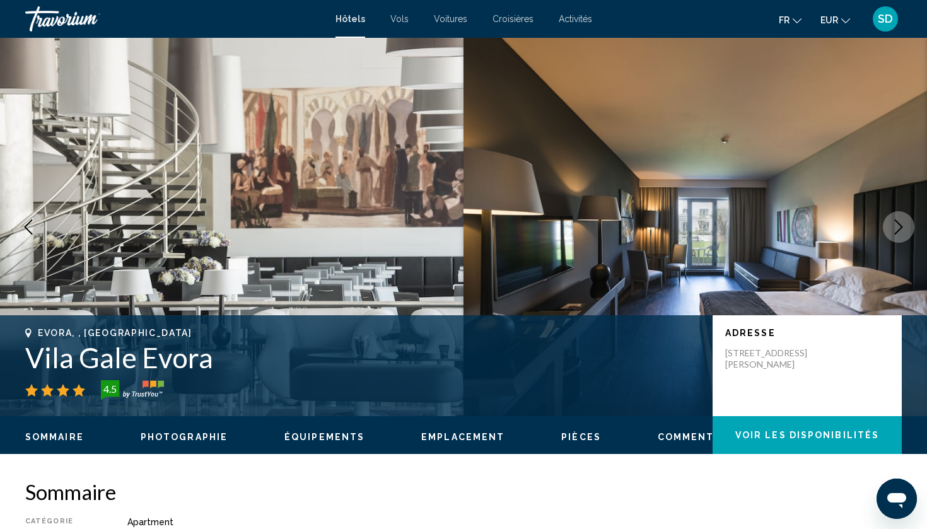
click at [890, 223] on button "Next image" at bounding box center [899, 227] width 32 height 32
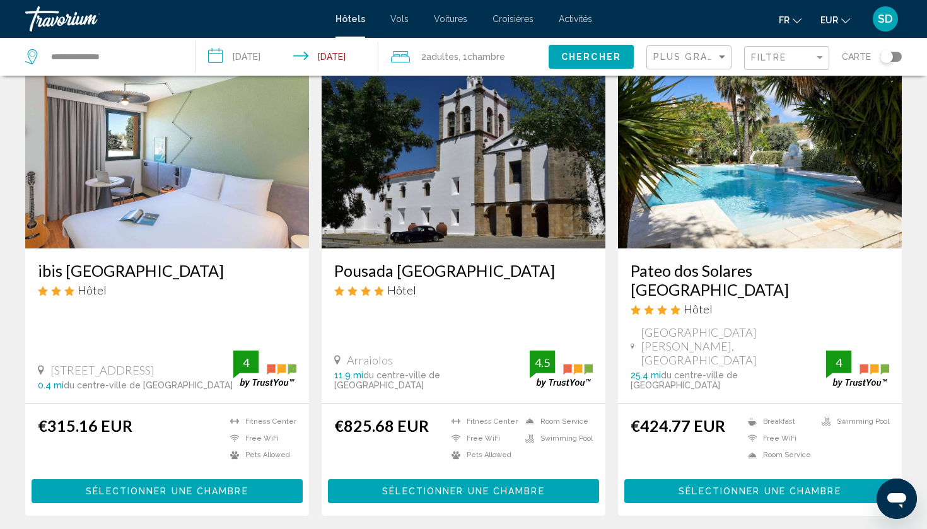
scroll to position [1025, 0]
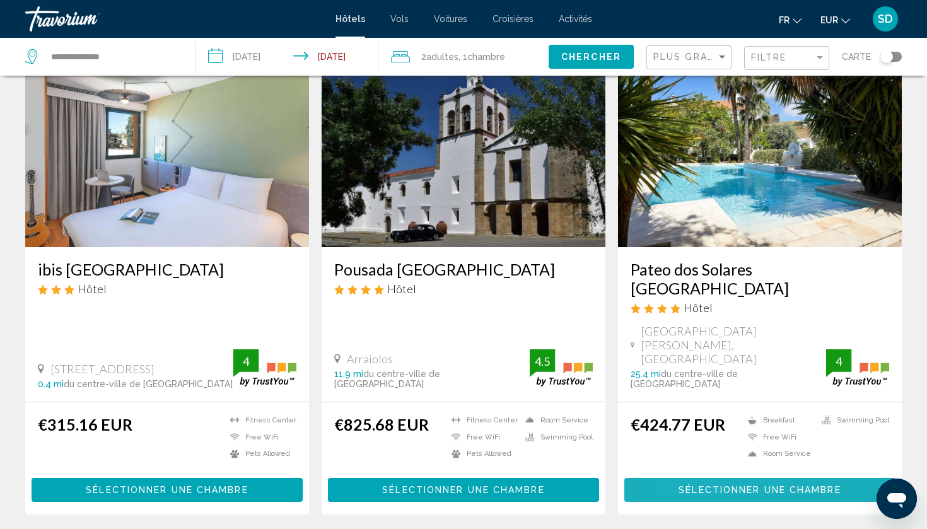
click at [696, 478] on button "Sélectionner une chambre" at bounding box center [760, 489] width 271 height 23
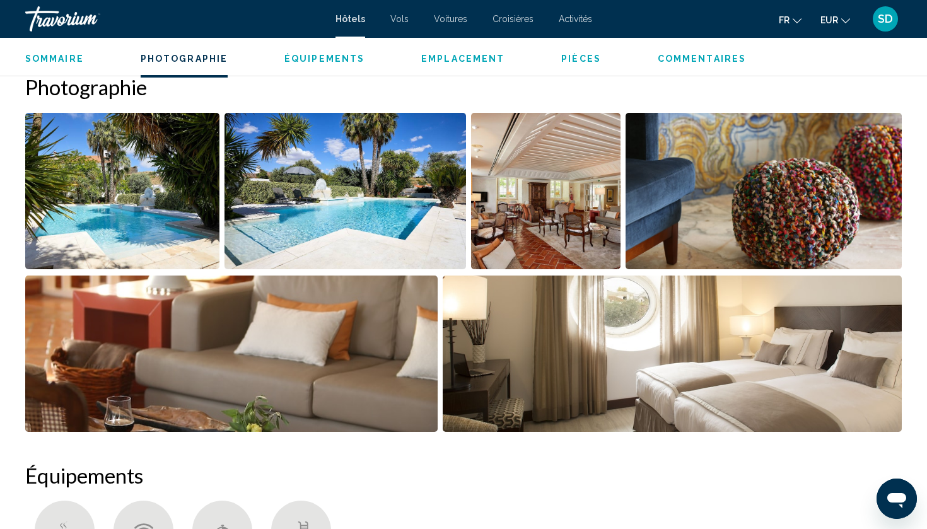
scroll to position [604, 0]
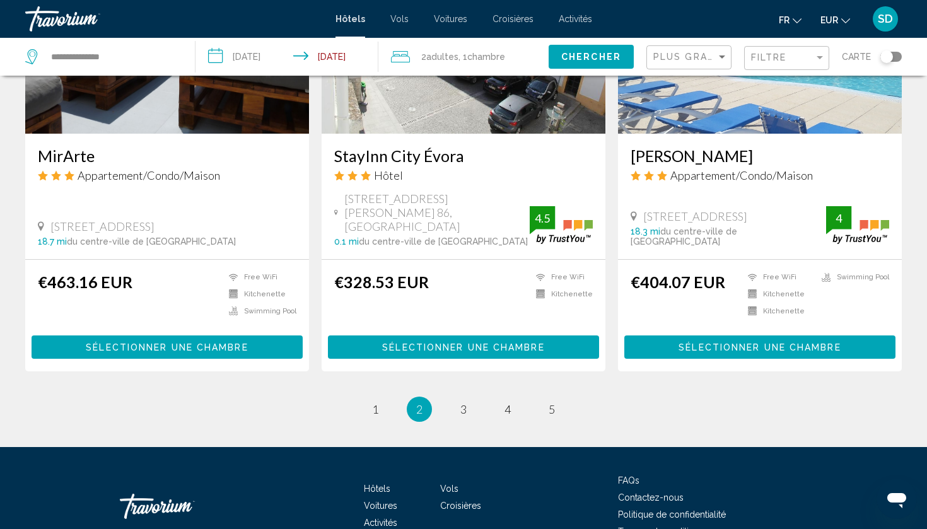
scroll to position [1633, 0]
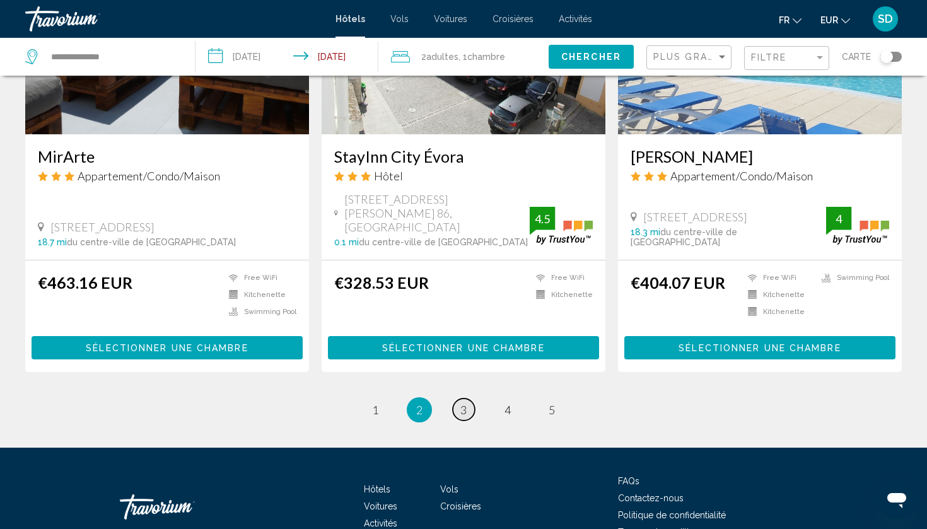
click at [466, 403] on span "3" at bounding box center [464, 410] width 6 height 14
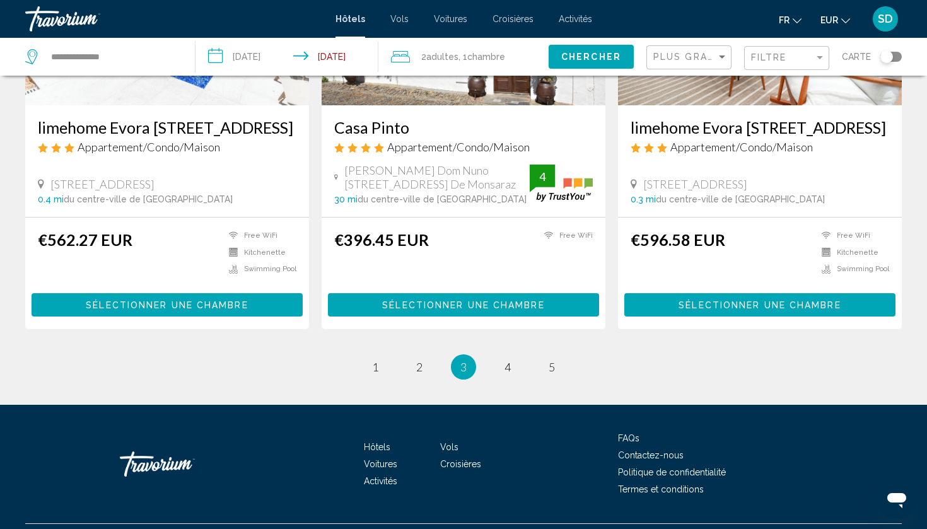
scroll to position [1613, 0]
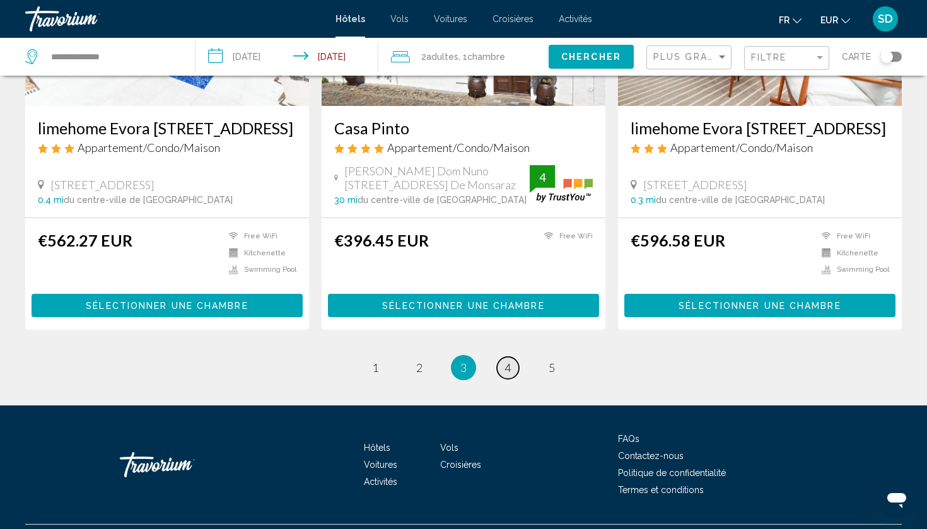
click at [512, 357] on link "page 4" at bounding box center [508, 368] width 22 height 22
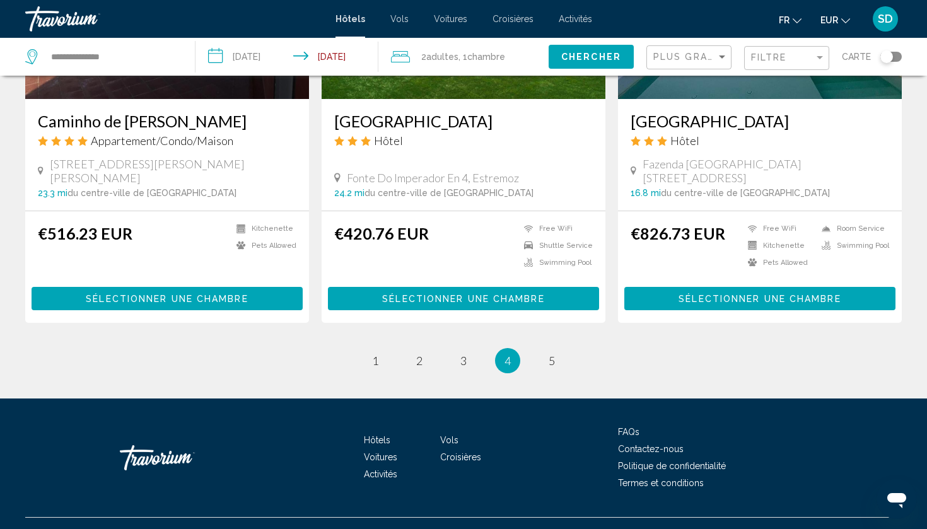
scroll to position [1611, 0]
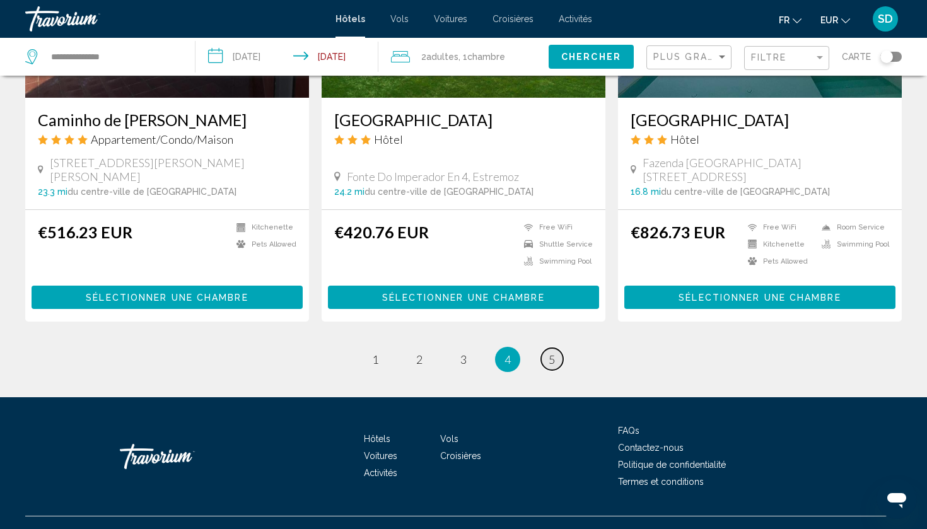
click at [549, 353] on span "5" at bounding box center [552, 360] width 6 height 14
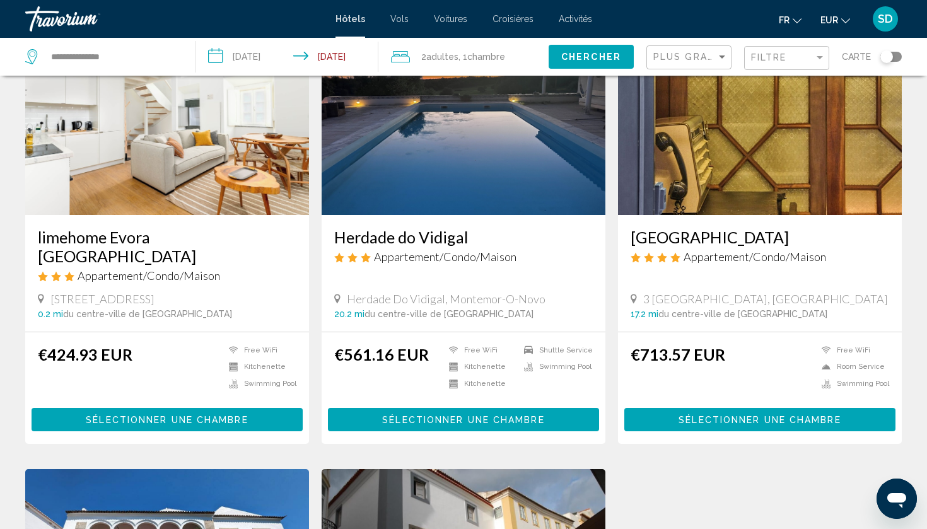
scroll to position [38, 0]
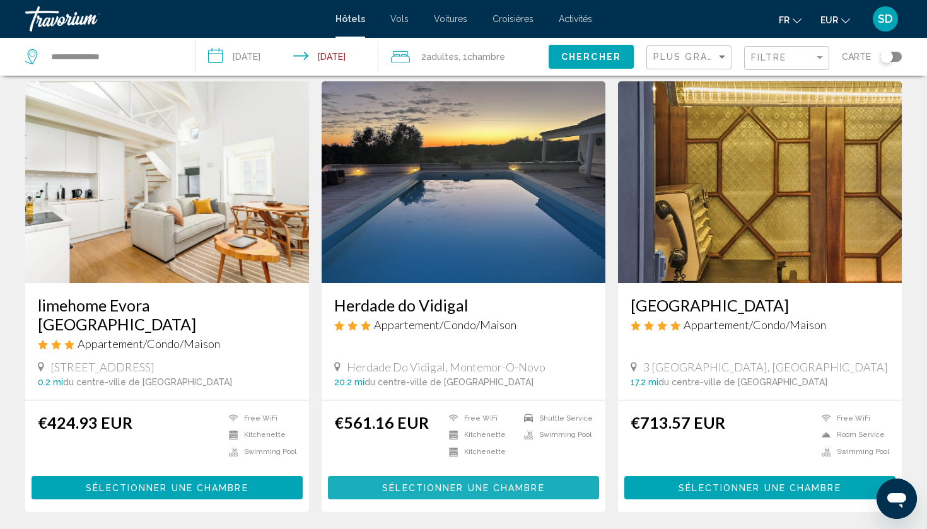
click at [492, 483] on span "Sélectionner une chambre" at bounding box center [463, 488] width 162 height 10
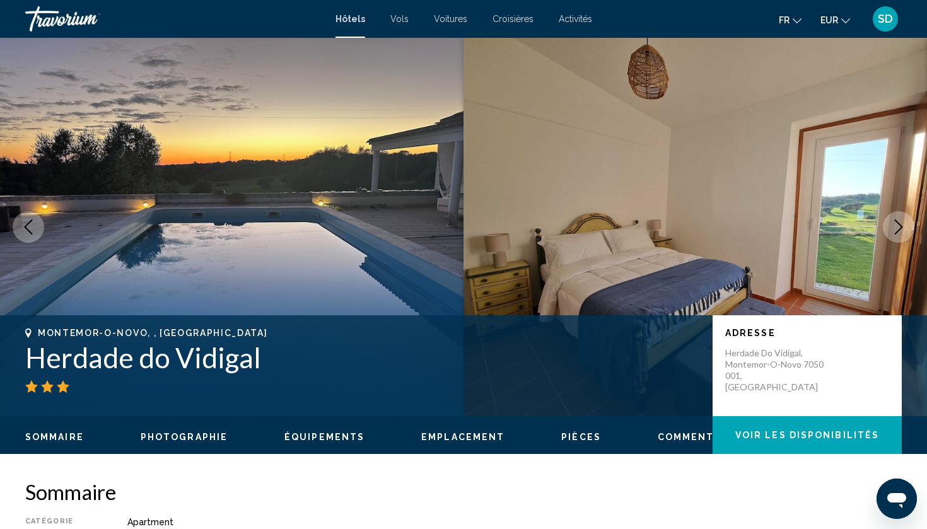
click at [900, 225] on icon "Next image" at bounding box center [899, 227] width 8 height 15
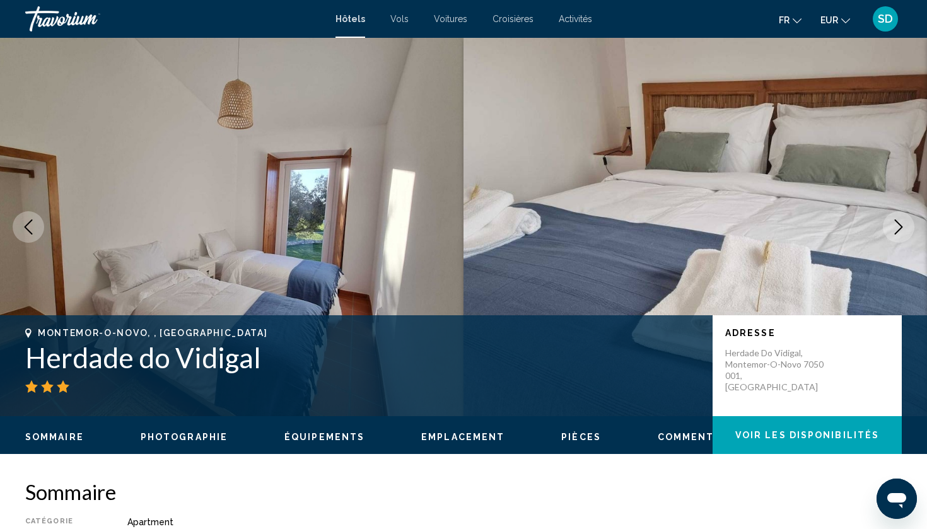
click at [900, 225] on icon "Next image" at bounding box center [899, 227] width 8 height 15
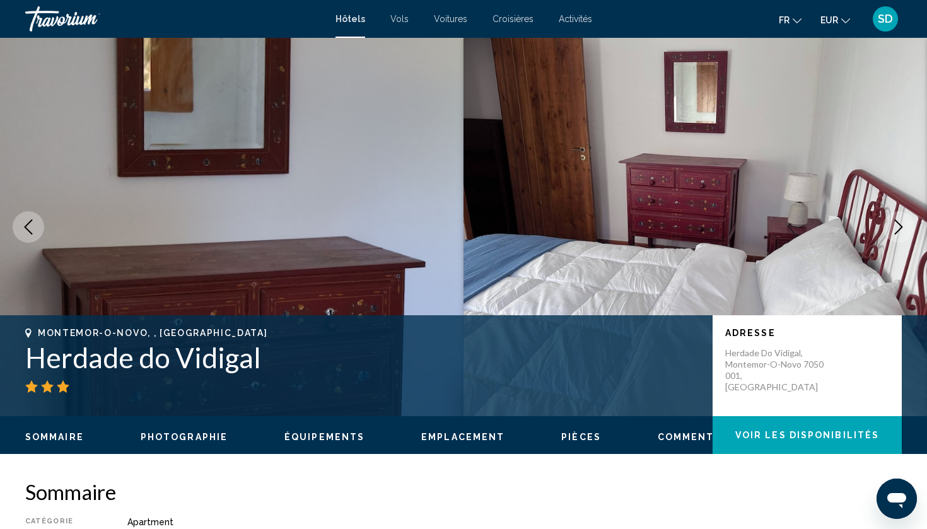
click at [900, 225] on icon "Next image" at bounding box center [898, 227] width 15 height 15
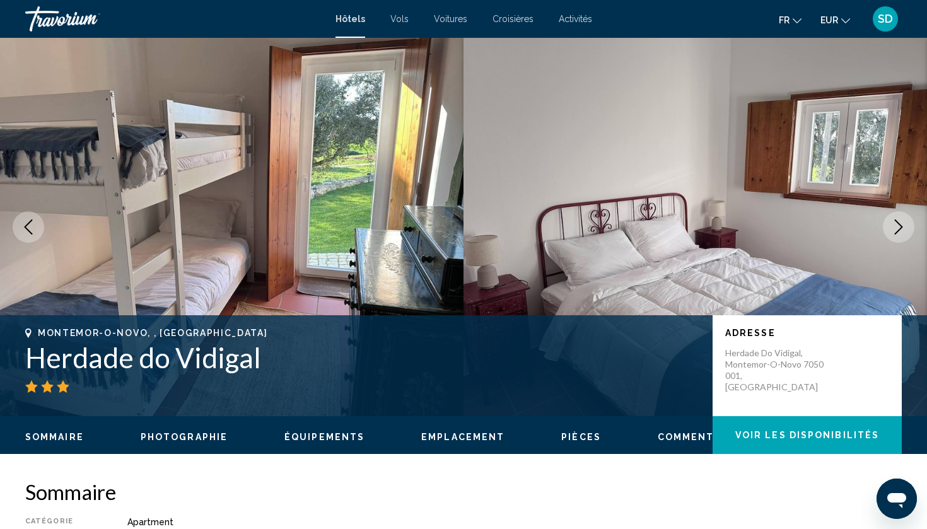
click at [899, 225] on icon "Next image" at bounding box center [898, 227] width 15 height 15
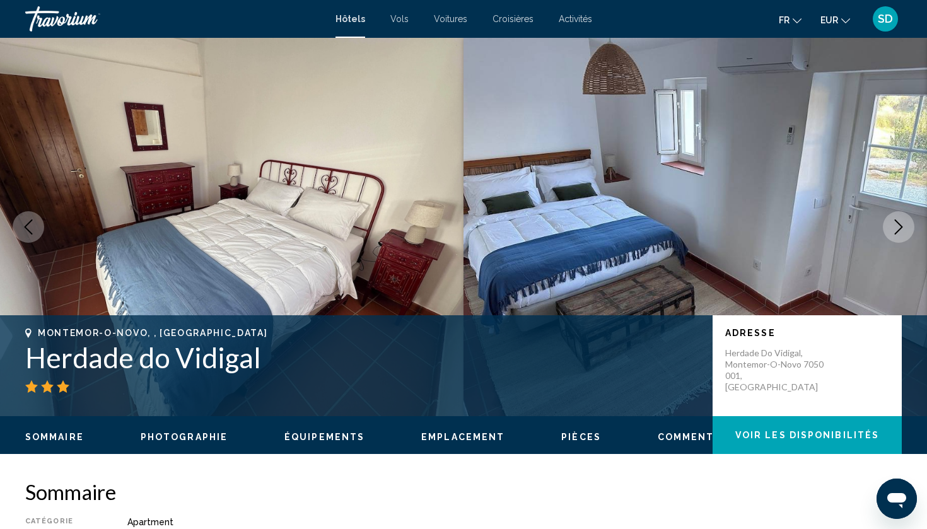
click at [899, 224] on icon "Next image" at bounding box center [899, 227] width 8 height 15
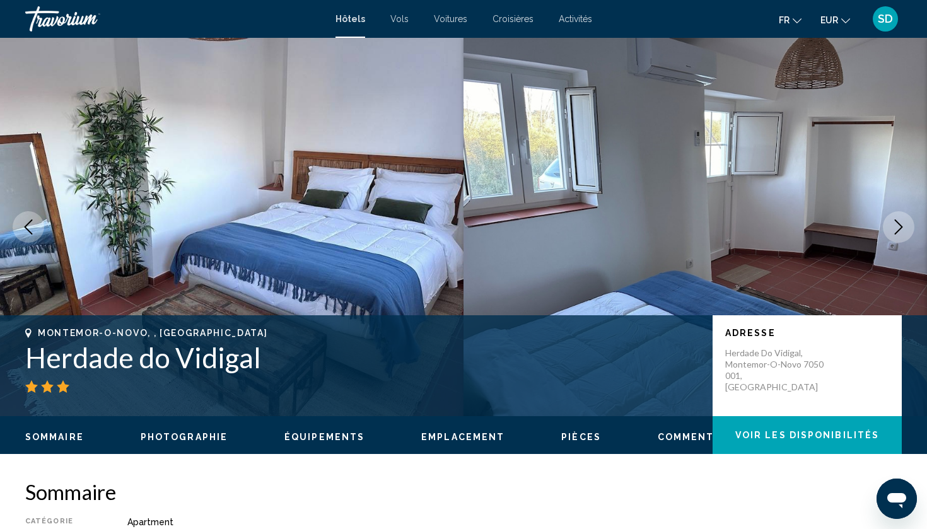
click at [899, 224] on icon "Next image" at bounding box center [899, 227] width 8 height 15
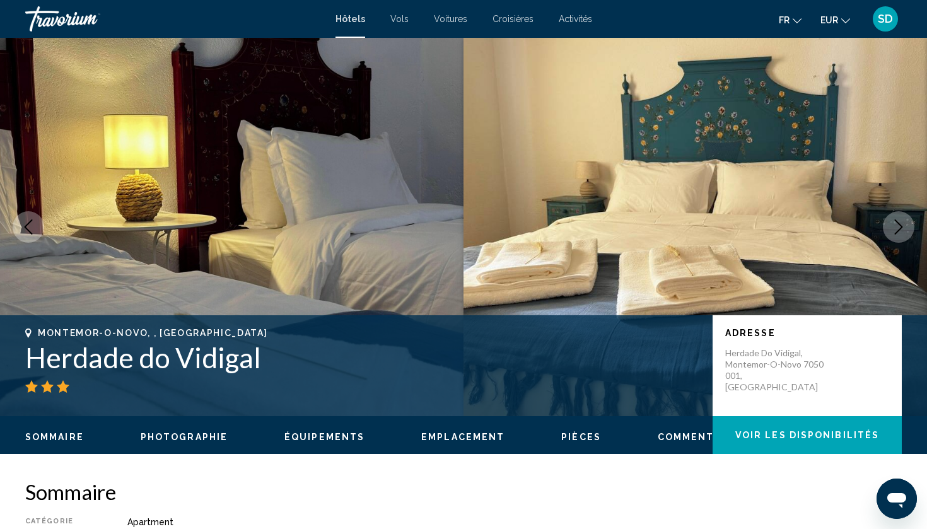
click at [899, 224] on icon "Next image" at bounding box center [899, 227] width 8 height 15
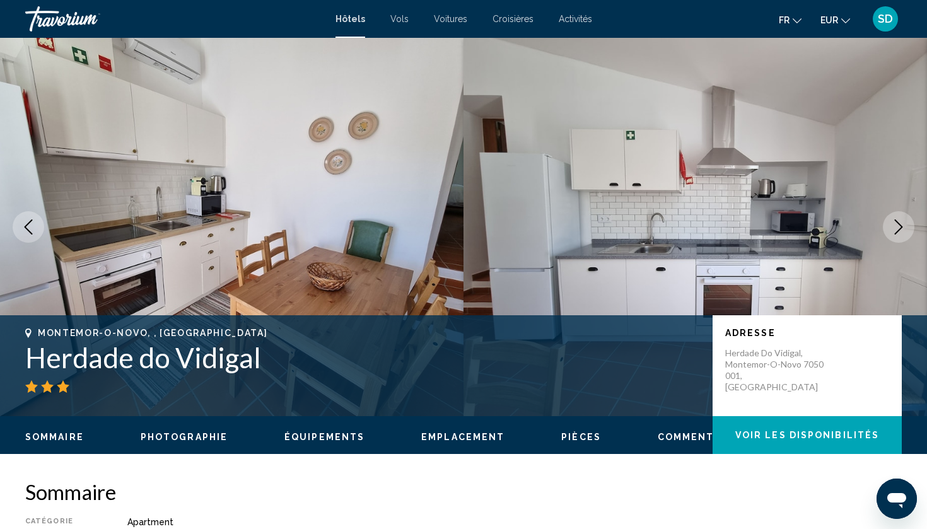
click at [899, 224] on icon "Next image" at bounding box center [899, 227] width 8 height 15
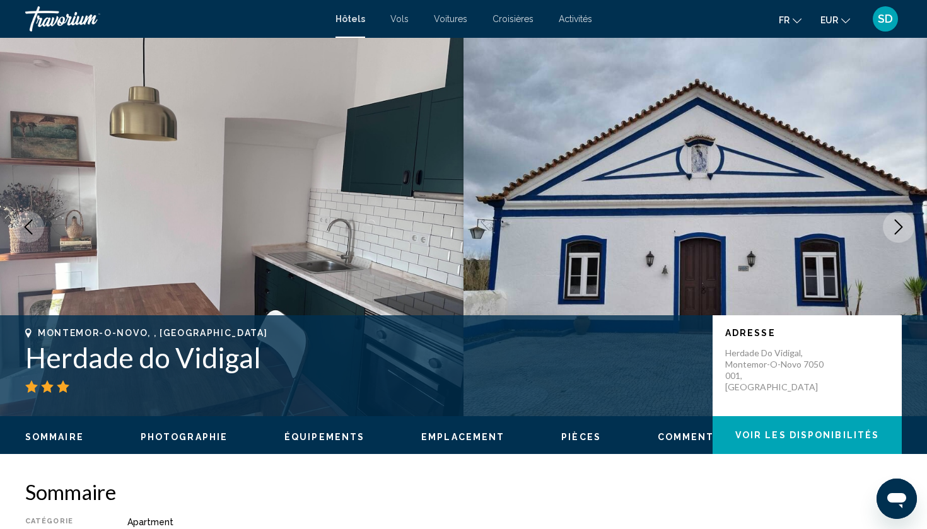
click at [899, 224] on icon "Next image" at bounding box center [899, 227] width 8 height 15
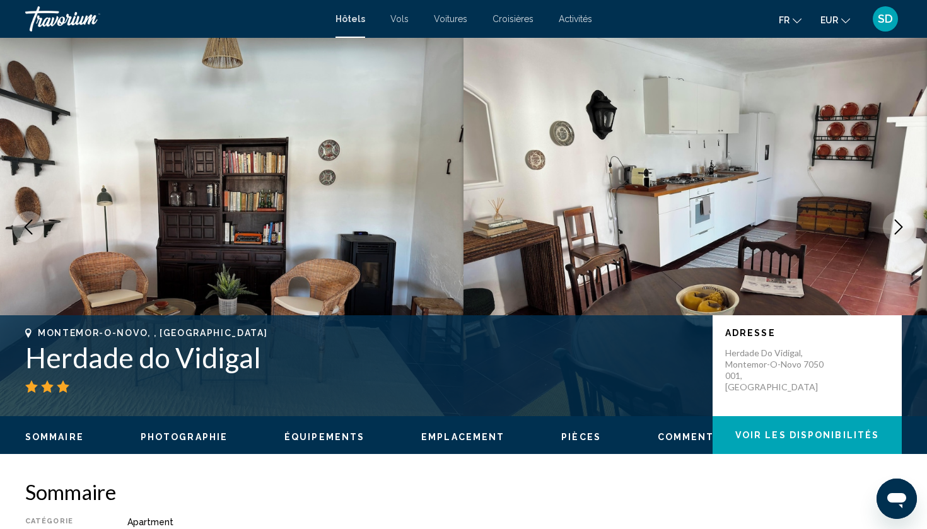
click at [900, 225] on icon "Next image" at bounding box center [899, 227] width 8 height 15
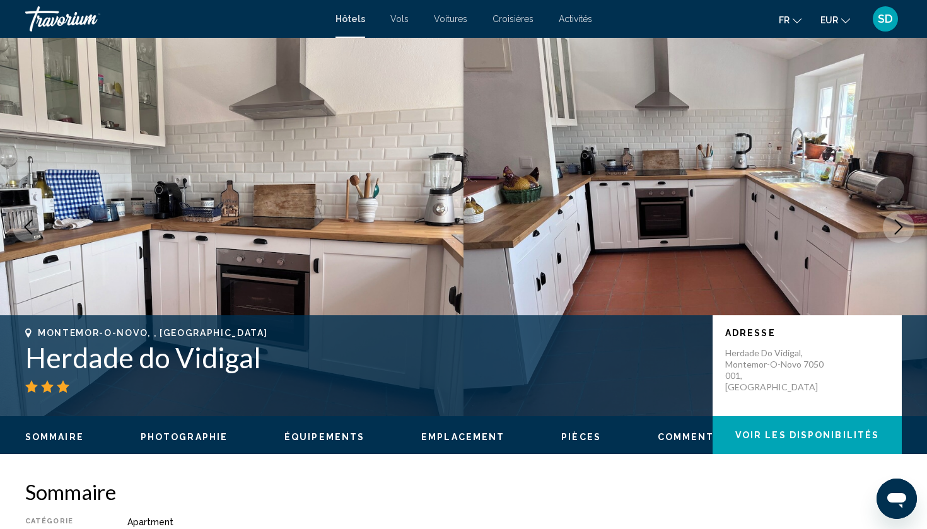
click at [898, 228] on icon "Next image" at bounding box center [898, 227] width 15 height 15
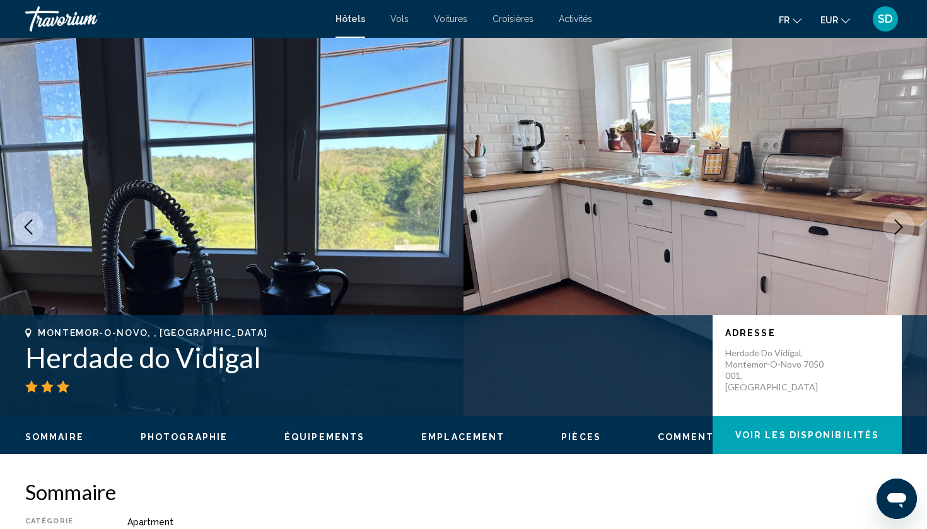
click at [898, 228] on icon "Next image" at bounding box center [898, 227] width 15 height 15
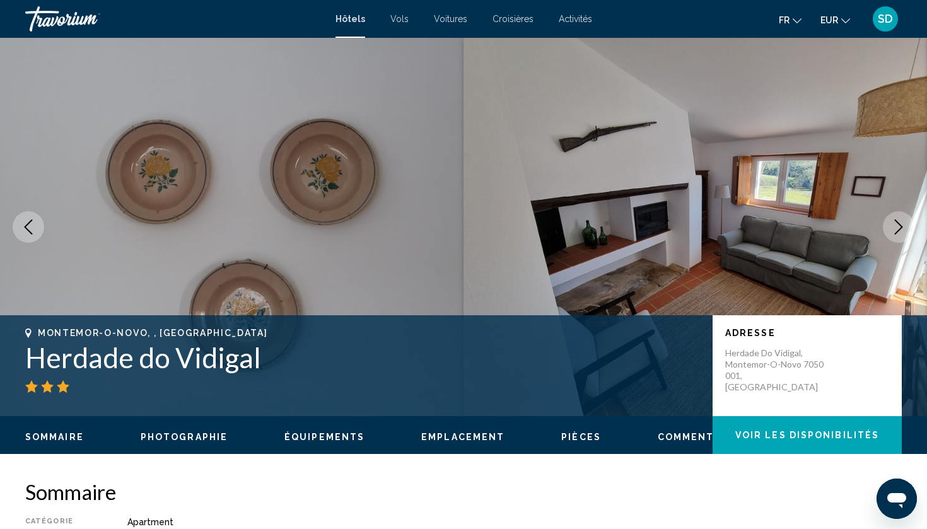
click at [898, 228] on icon "Next image" at bounding box center [898, 227] width 15 height 15
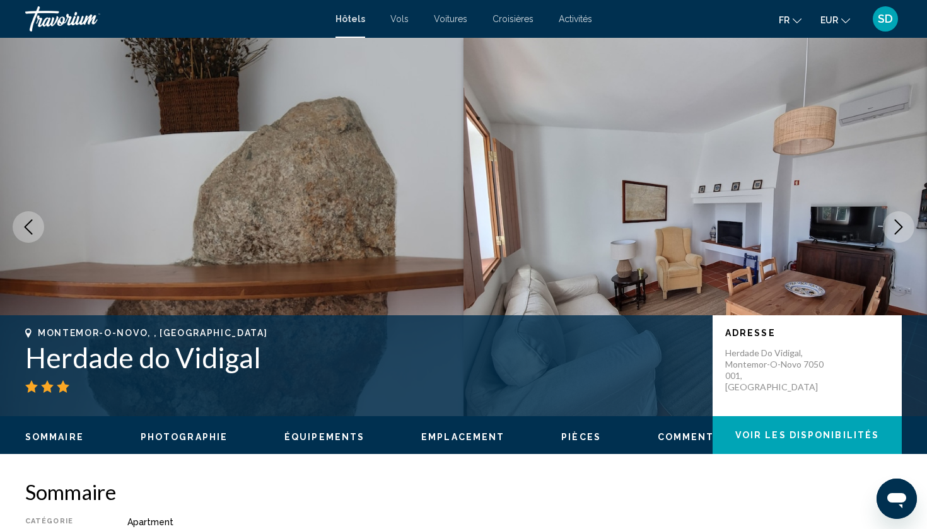
click at [898, 228] on icon "Next image" at bounding box center [898, 227] width 15 height 15
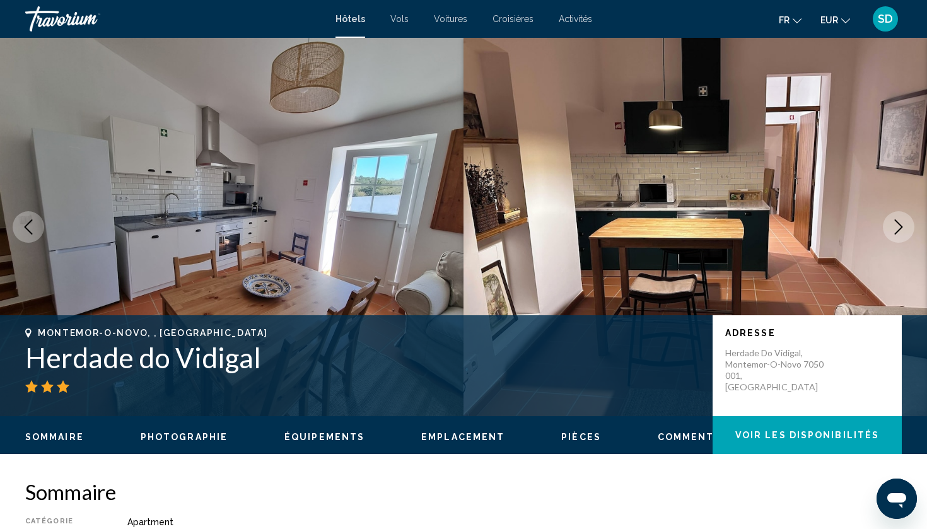
click at [898, 228] on icon "Next image" at bounding box center [898, 227] width 15 height 15
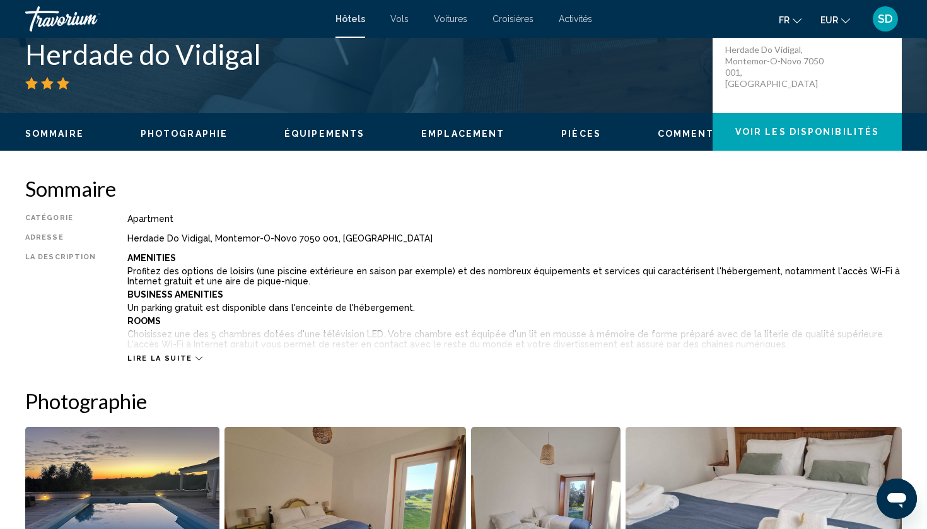
scroll to position [304, 0]
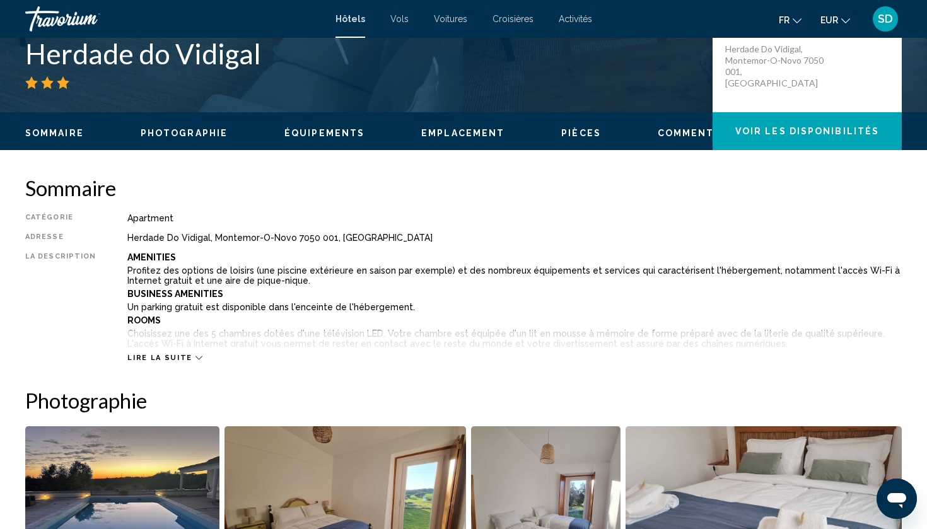
click at [165, 357] on span "Lire la suite" at bounding box center [159, 358] width 64 height 8
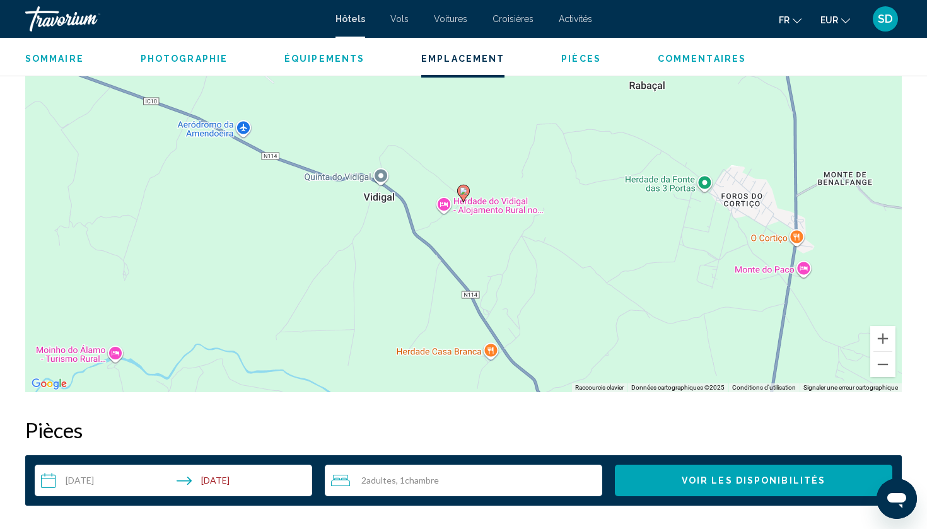
scroll to position [1491, 0]
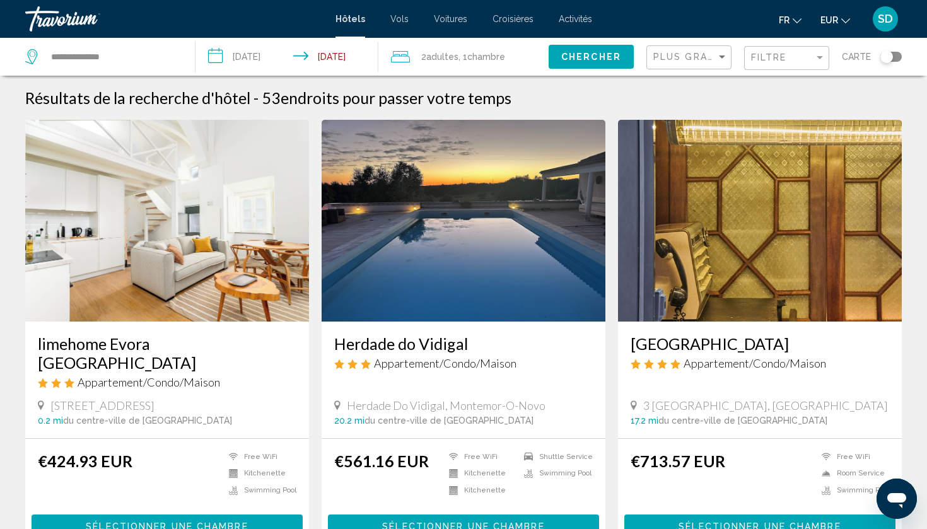
click at [180, 522] on span "Sélectionner une chambre" at bounding box center [167, 527] width 162 height 10
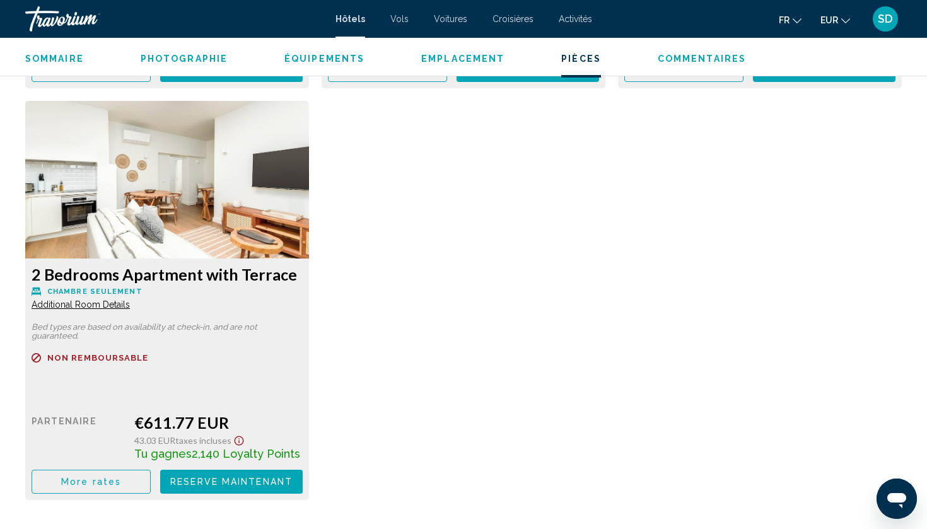
scroll to position [2100, 0]
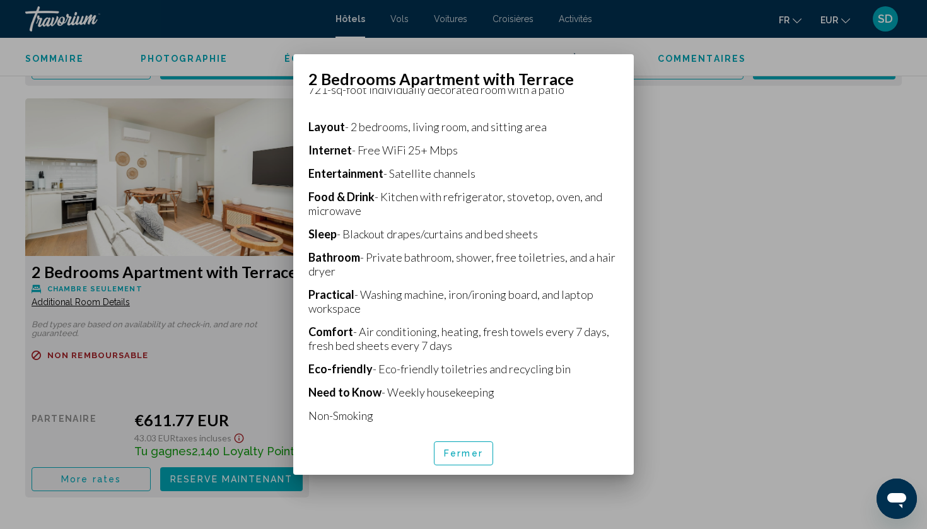
scroll to position [0, 0]
click at [458, 451] on span "Fermer" at bounding box center [463, 454] width 39 height 10
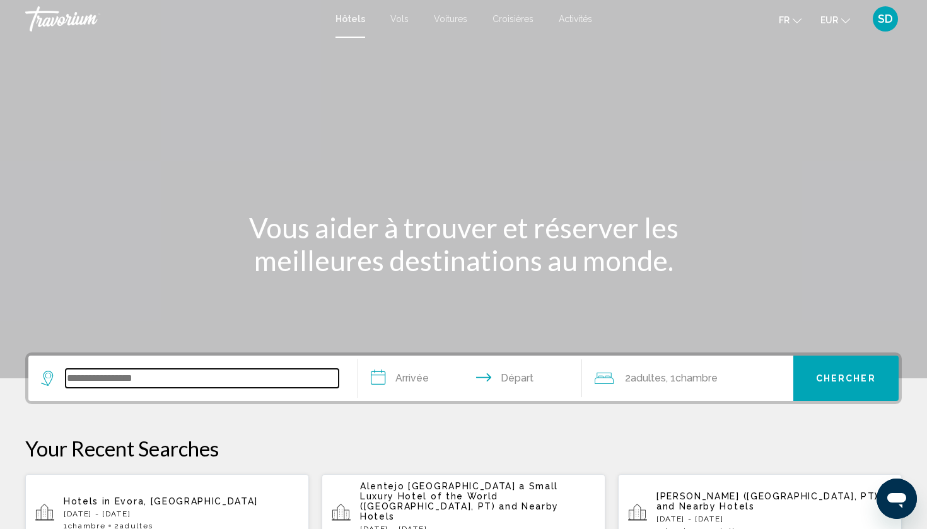
click at [225, 387] on input "Search widget" at bounding box center [202, 378] width 273 height 19
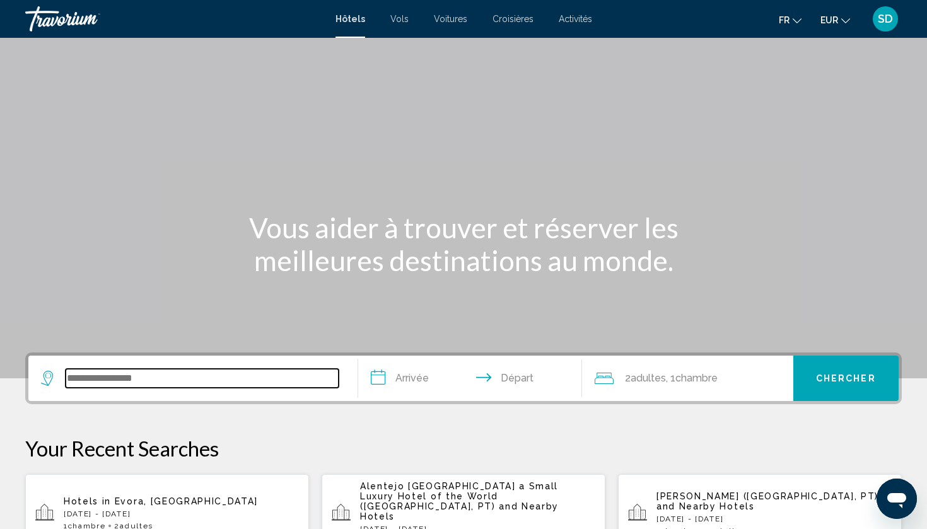
scroll to position [312, 0]
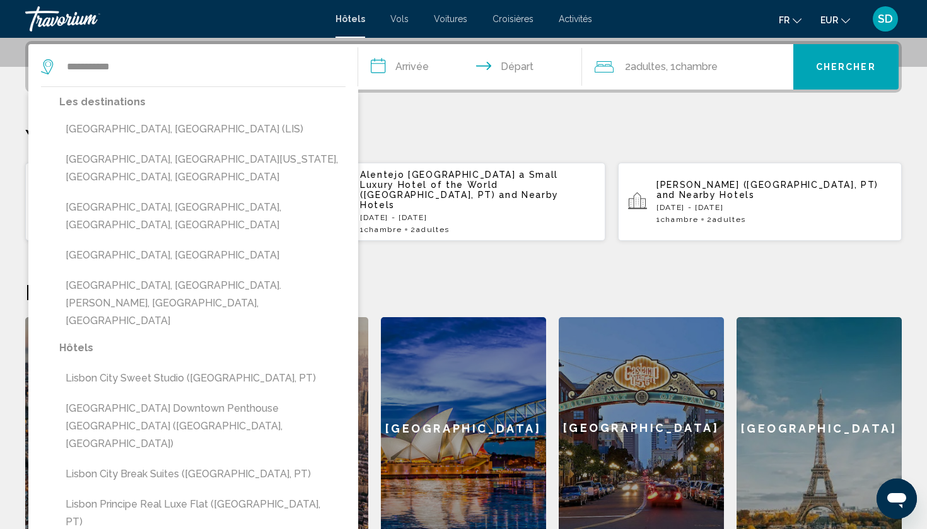
drag, startPoint x: 225, startPoint y: 386, endPoint x: 138, endPoint y: 136, distance: 264.6
click at [138, 137] on button "[GEOGRAPHIC_DATA], [GEOGRAPHIC_DATA] (LIS)" at bounding box center [202, 129] width 286 height 24
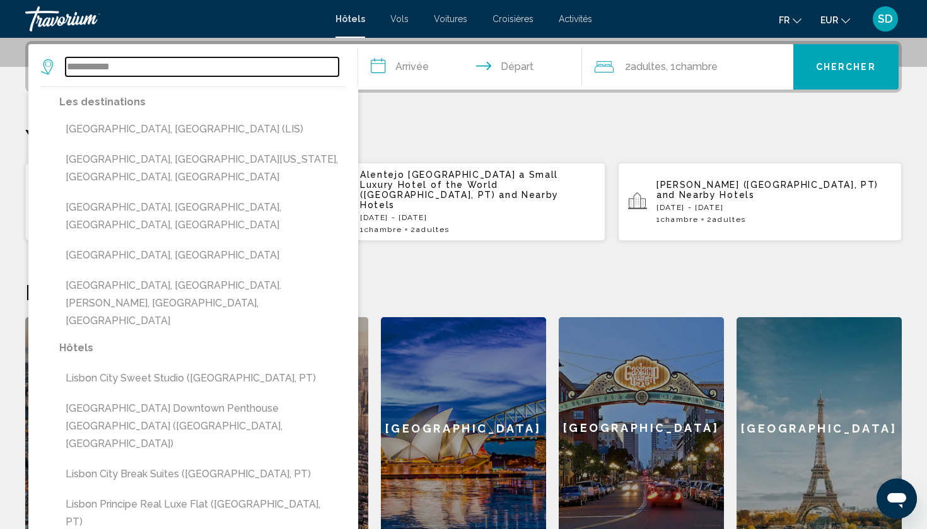
type input "**********"
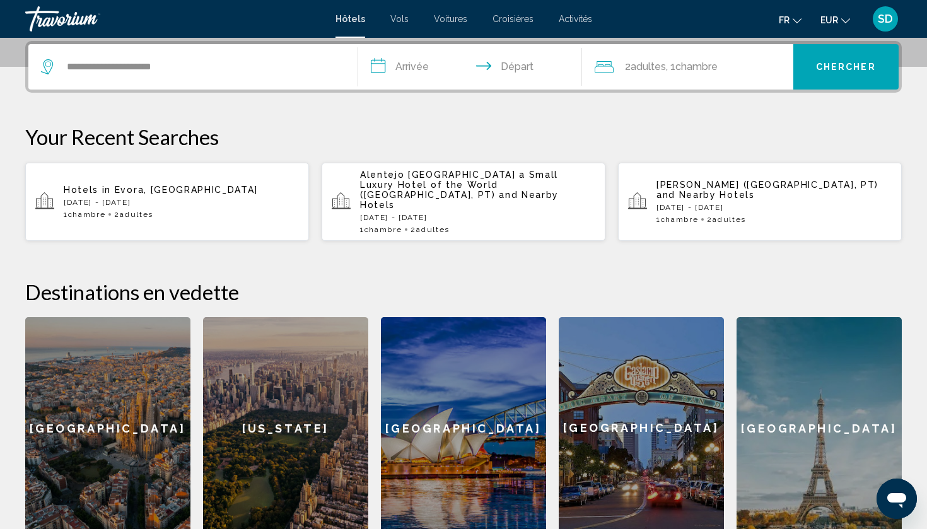
click at [403, 74] on input "**********" at bounding box center [472, 68] width 229 height 49
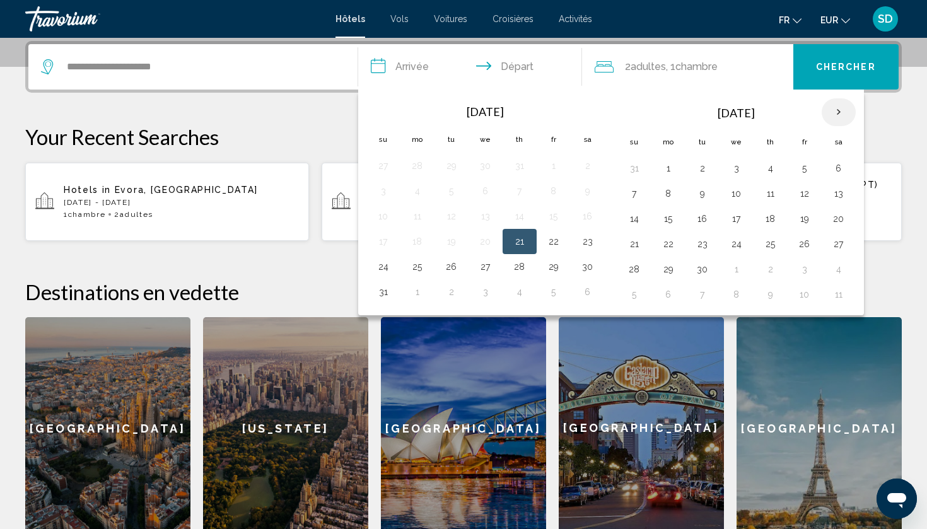
click at [840, 112] on th "Next month" at bounding box center [839, 112] width 34 height 28
click at [707, 194] on button "7" at bounding box center [703, 194] width 20 height 18
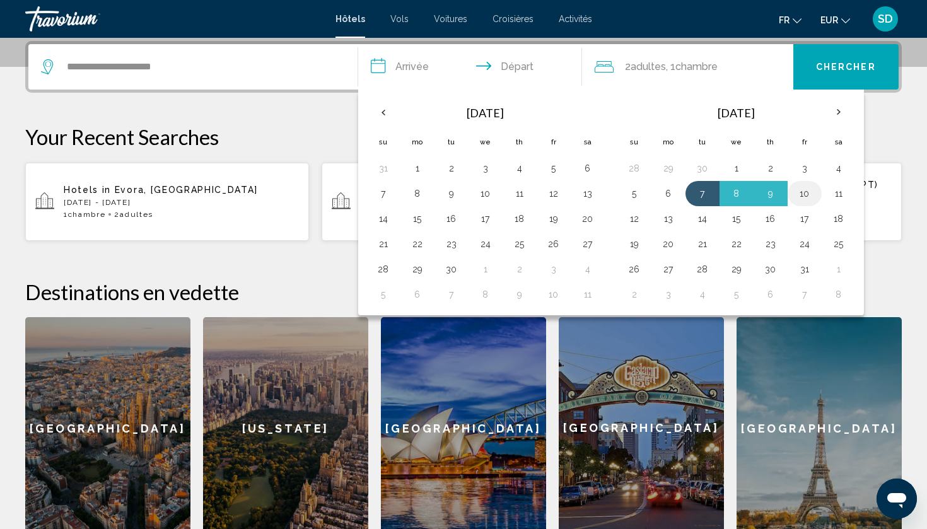
click at [806, 197] on button "10" at bounding box center [805, 194] width 20 height 18
type input "**********"
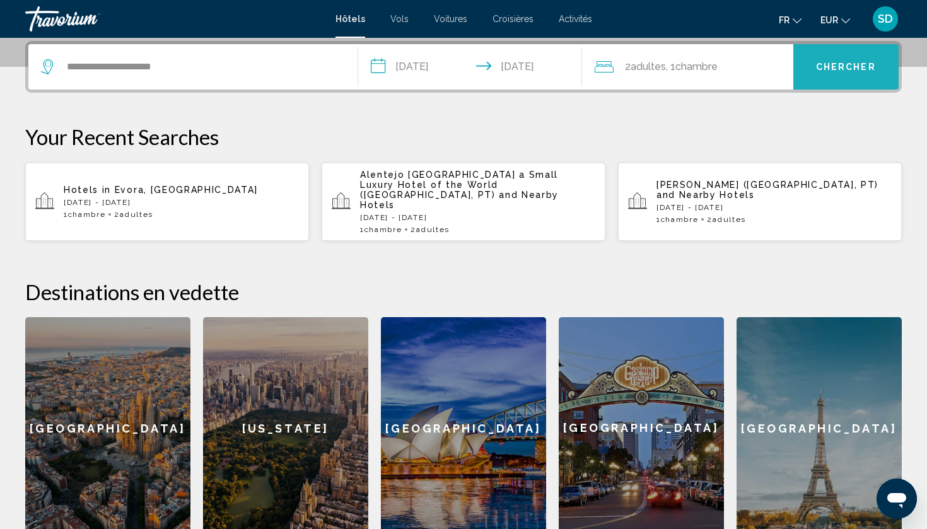
click at [853, 78] on button "Chercher" at bounding box center [847, 66] width 106 height 45
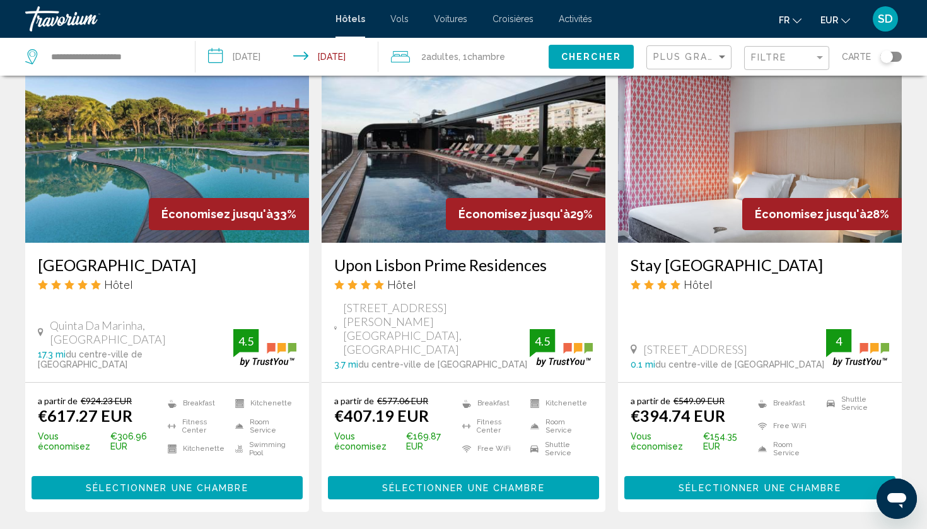
scroll to position [1052, 0]
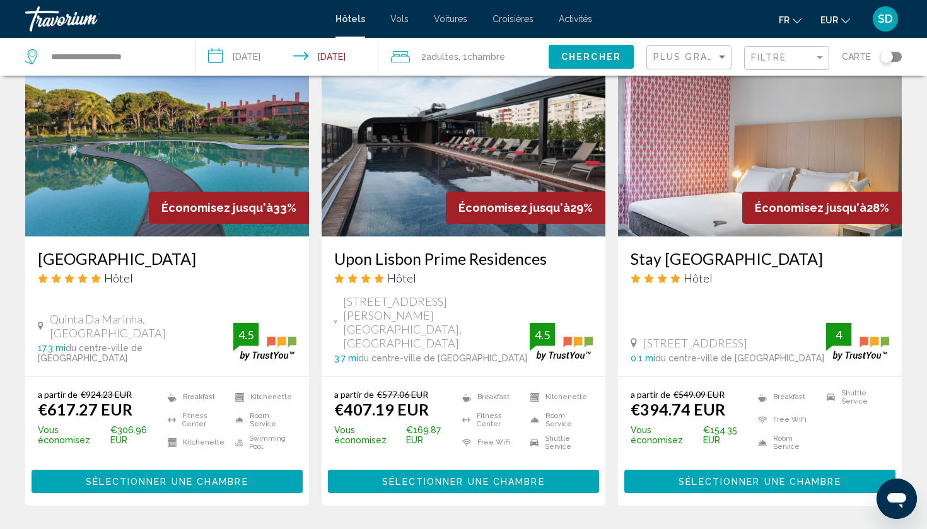
click at [196, 477] on span "Sélectionner une chambre" at bounding box center [167, 482] width 162 height 10
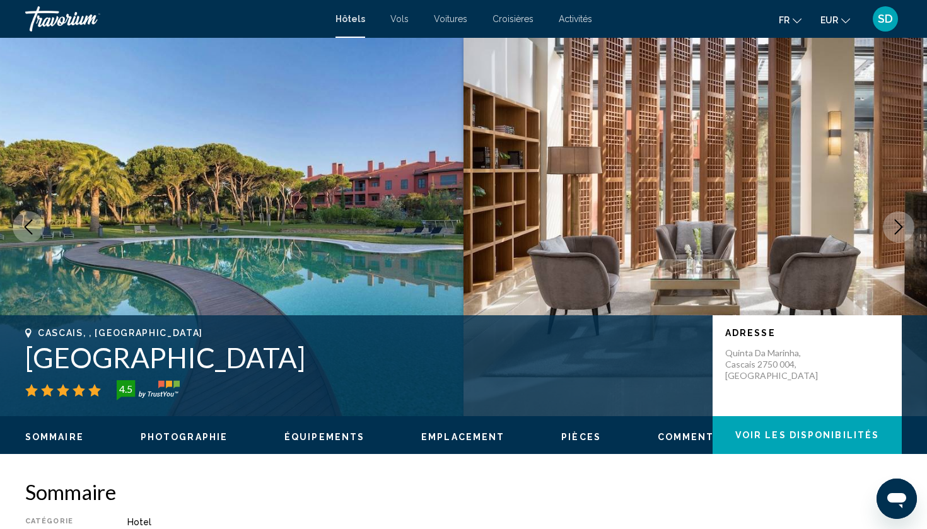
drag, startPoint x: 589, startPoint y: 363, endPoint x: 95, endPoint y: 368, distance: 494.0
click at [95, 369] on h1 "Sheraton Cascais Resort Hotel & Residences" at bounding box center [362, 357] width 675 height 33
click at [57, 364] on h1 "Sheraton Cascais Resort Hotel & Residences" at bounding box center [362, 357] width 675 height 33
drag, startPoint x: 16, startPoint y: 355, endPoint x: 561, endPoint y: 364, distance: 545.8
click at [561, 364] on div "Cascais, , Portugal Sheraton Cascais Resort Hotel & Residences 4.5 Adresse Quin…" at bounding box center [463, 366] width 927 height 76
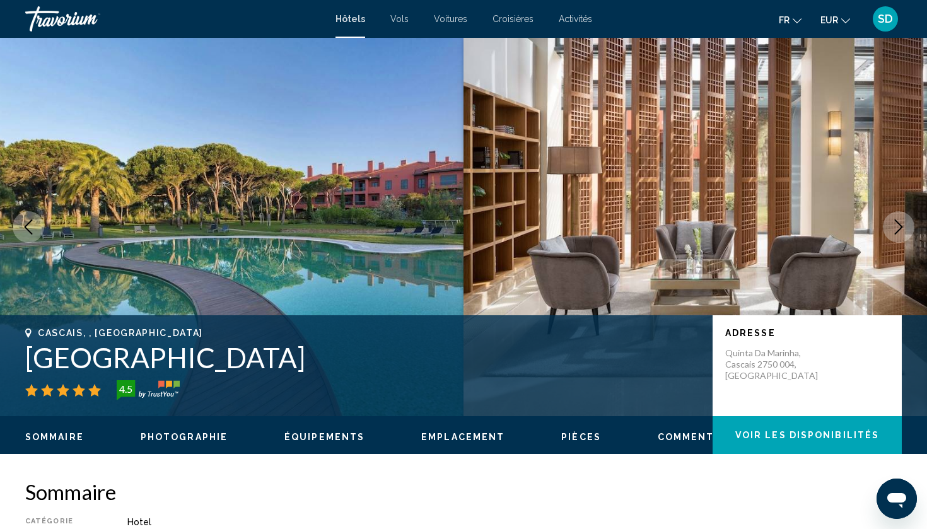
copy h1 "Sheraton Cascais Resort Hotel & Residences"
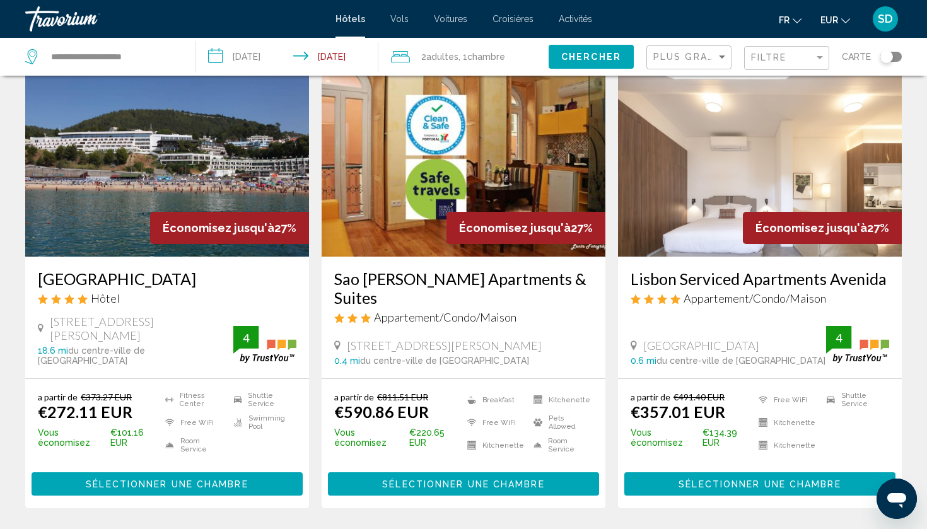
scroll to position [1526, 0]
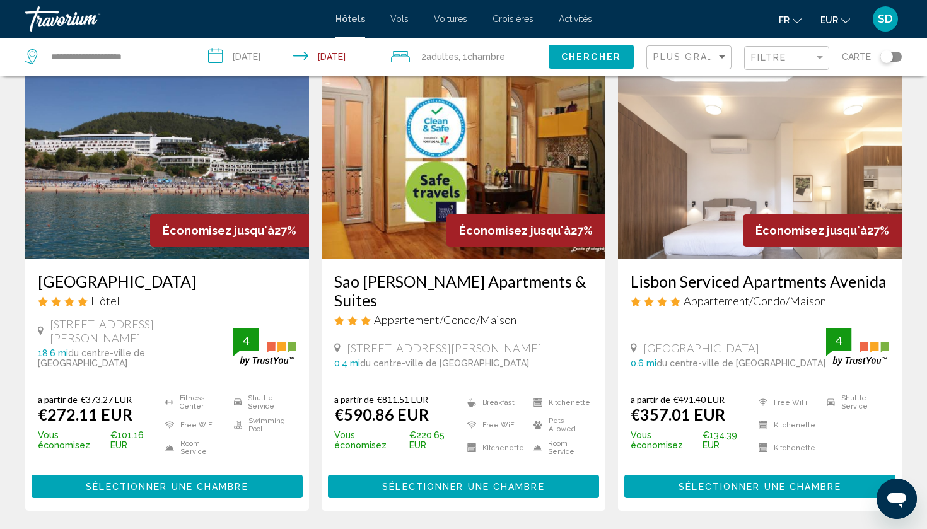
click at [167, 482] on span "Sélectionner une chambre" at bounding box center [167, 487] width 162 height 10
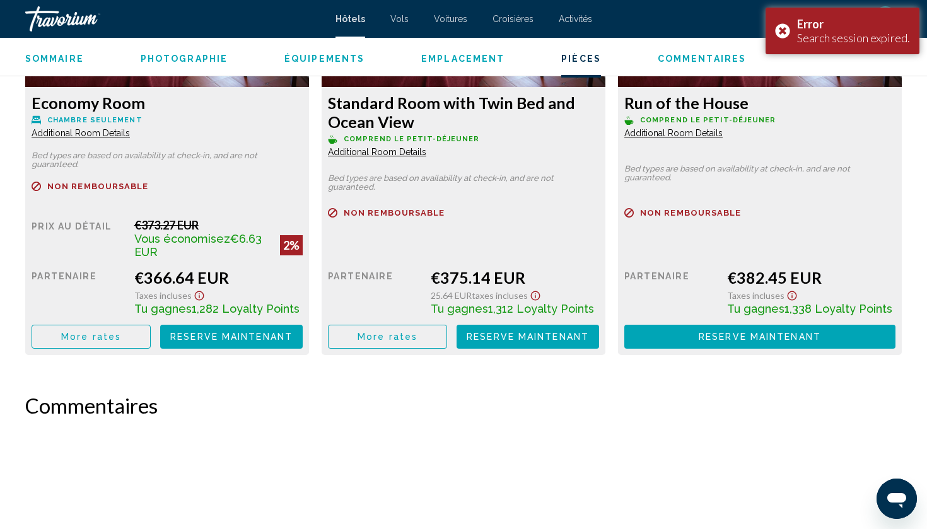
scroll to position [2309, 0]
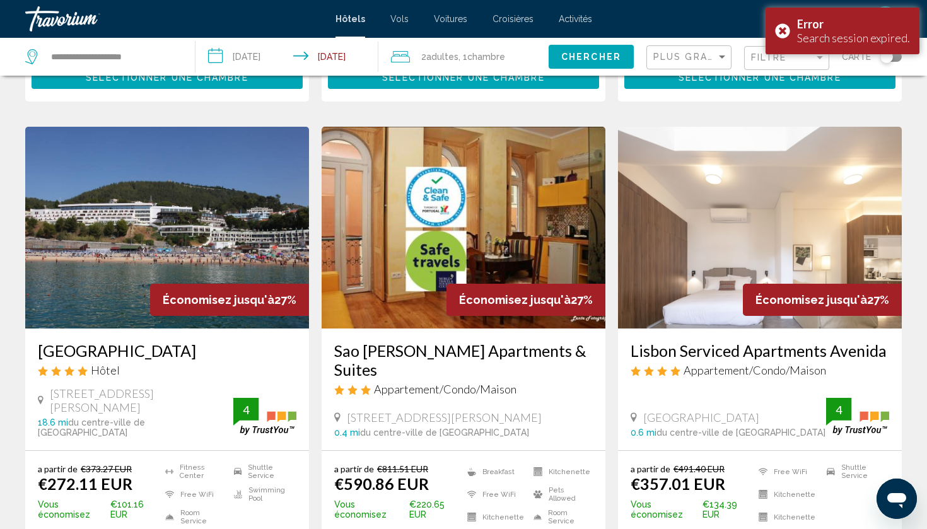
scroll to position [1457, 0]
